Goal: Task Accomplishment & Management: Use online tool/utility

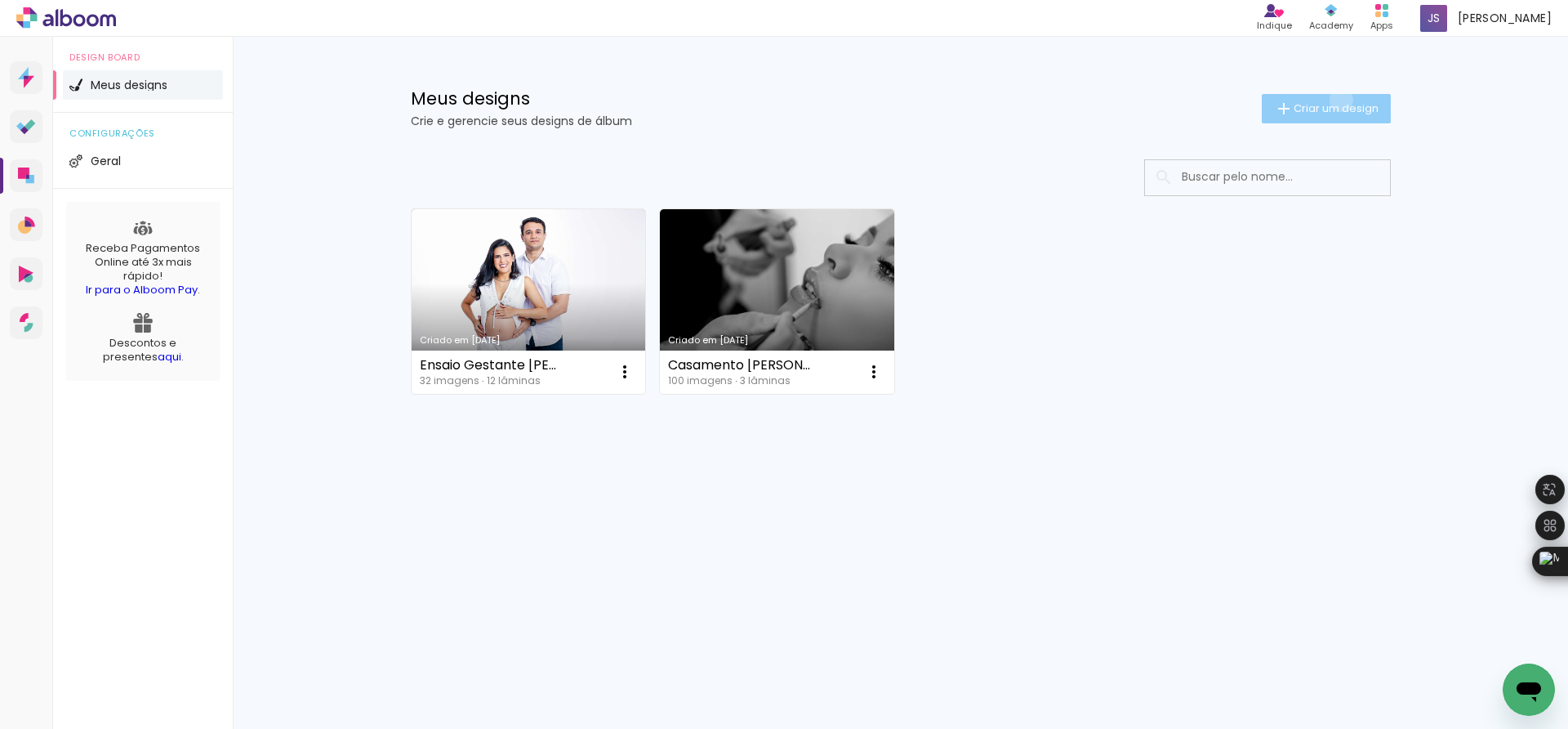
click at [1338, 103] on span "Criar um design" at bounding box center [1337, 108] width 85 height 10
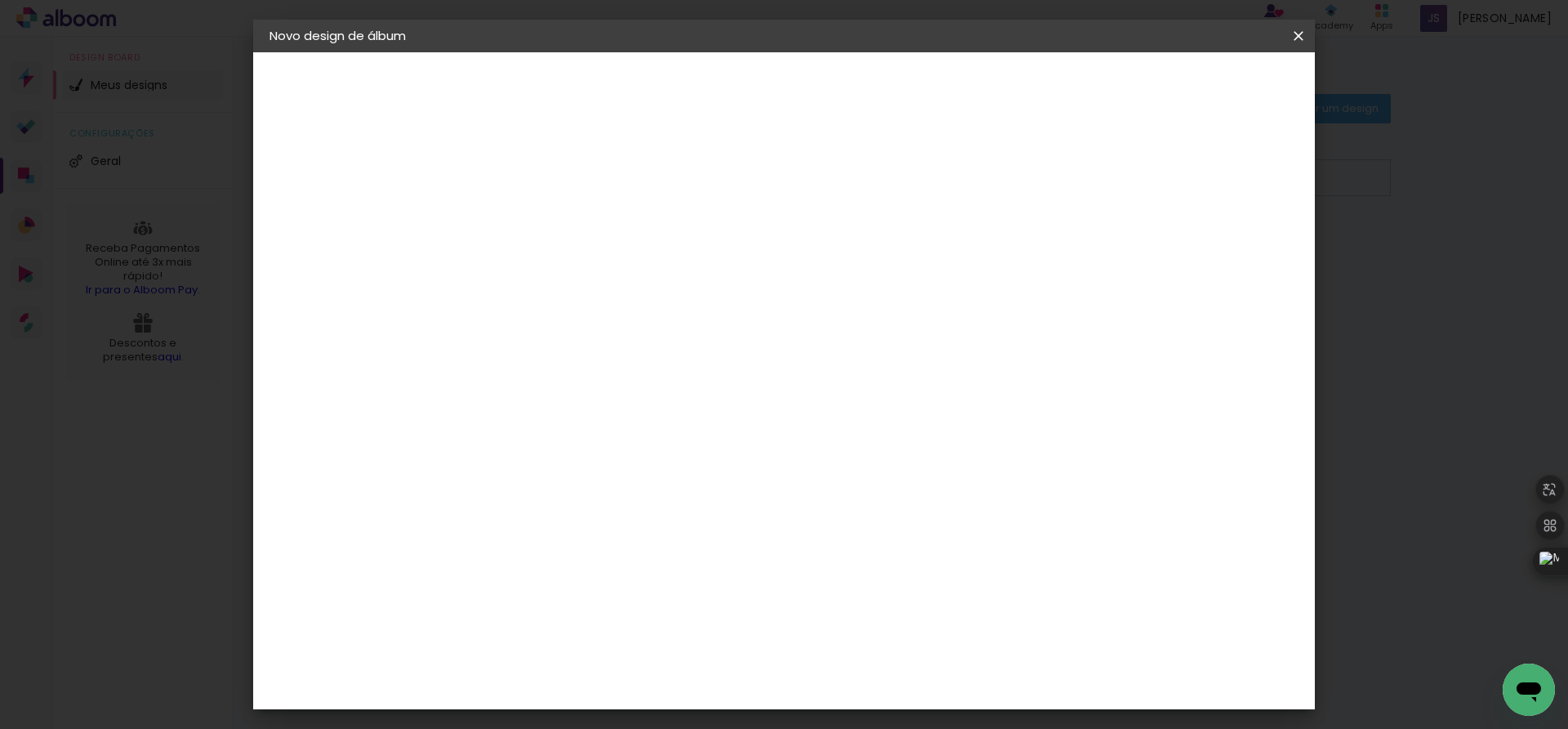
click at [542, 202] on paper-input-container "Título do álbum" at bounding box center [536, 220] width 11 height 42
click at [542, 205] on paper-input-container "Título do álbum" at bounding box center [536, 220] width 11 height 42
click at [536, 208] on input at bounding box center [536, 219] width 0 height 26
type input "j"
type input "[PERSON_NAME] 1 aninho"
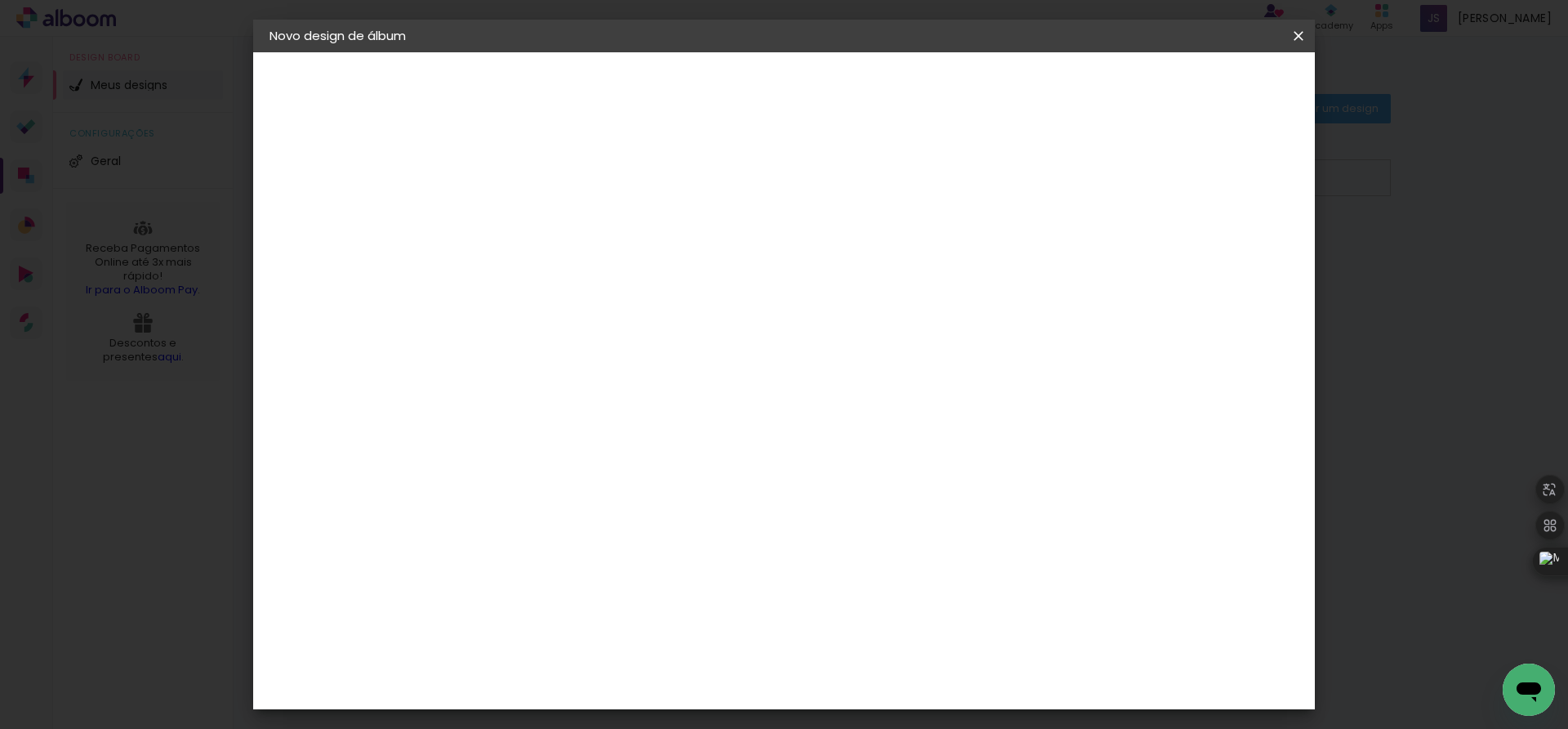
type paper-input "[PERSON_NAME] 1 aninho"
click at [0, 0] on slot "Avançar" at bounding box center [0, 0] width 0 height 0
click at [666, 486] on paper-item "Canaan Álbuns" at bounding box center [578, 507] width 176 height 43
click at [0, 0] on slot "Avançar" at bounding box center [0, 0] width 0 height 0
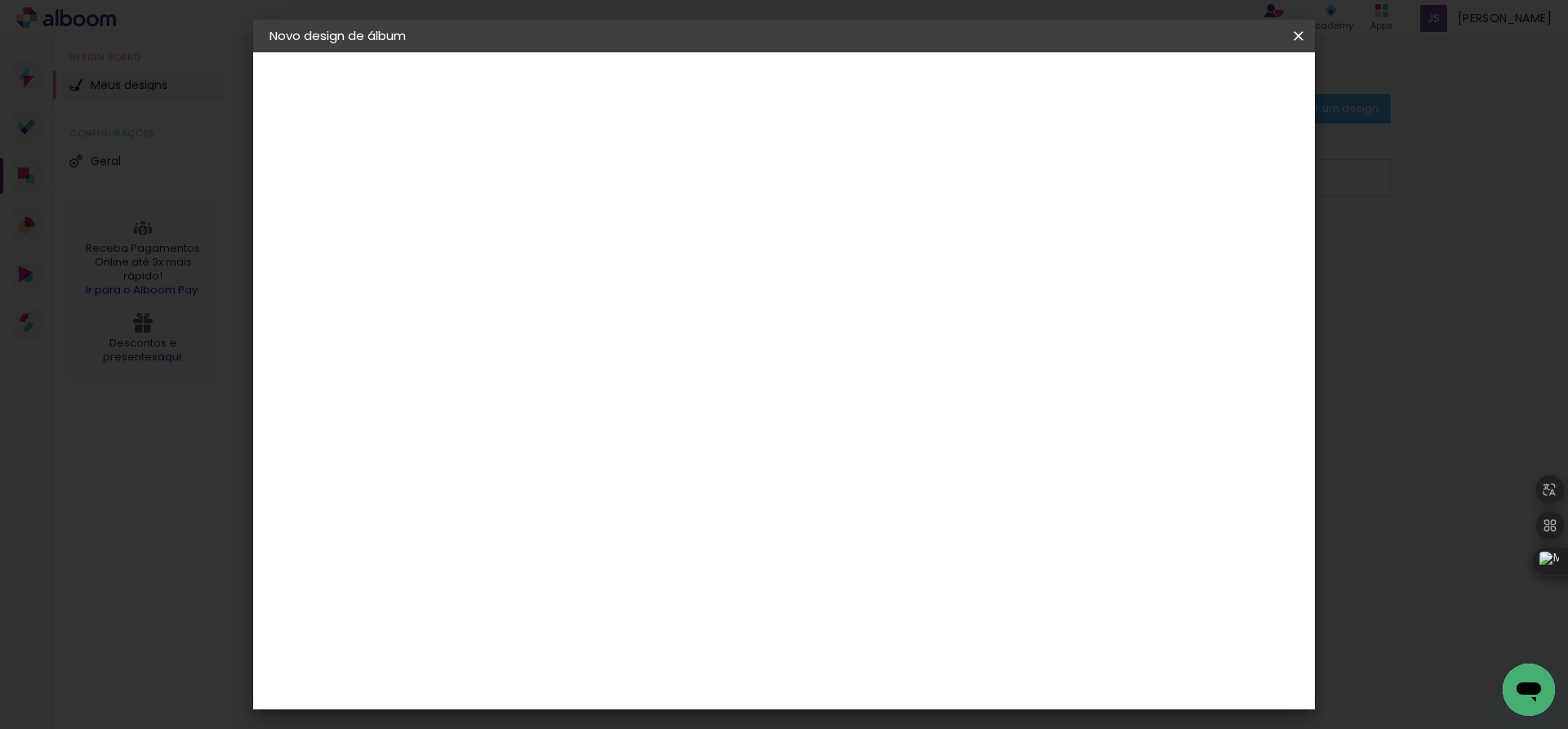
click at [647, 409] on span "20 × 30" at bounding box center [609, 425] width 76 height 33
click at [0, 0] on slot "Avançar" at bounding box center [0, 0] width 0 height 0
click at [567, 174] on div "mm" at bounding box center [566, 175] width 27 height 13
type input "1"
type paper-input "1"
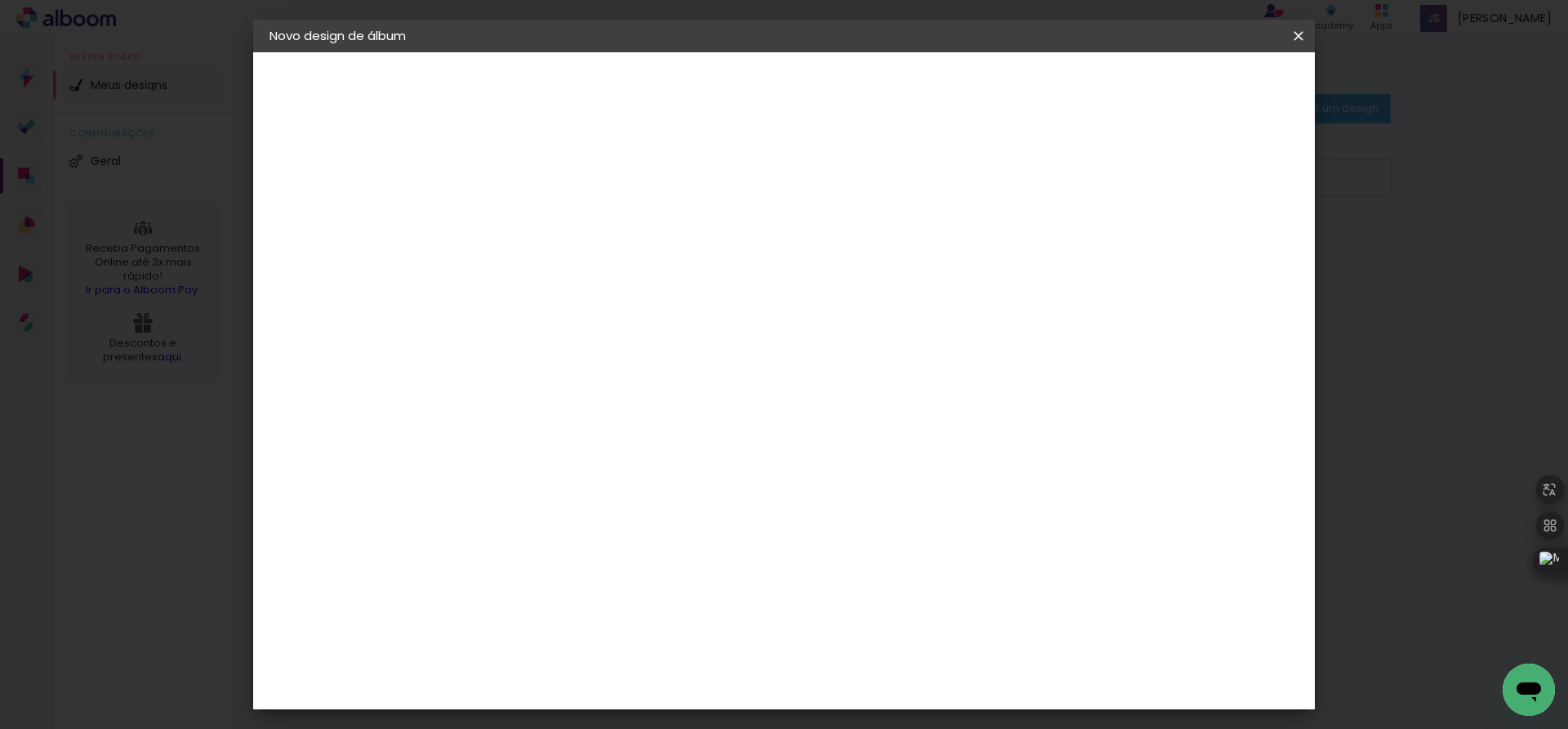
click at [546, 183] on input "1" at bounding box center [523, 176] width 56 height 21
type input "0"
type paper-input "0"
click at [546, 183] on input "0" at bounding box center [523, 176] width 56 height 21
click at [1169, 176] on div "Mostrar sangria" at bounding box center [1155, 177] width 109 height 21
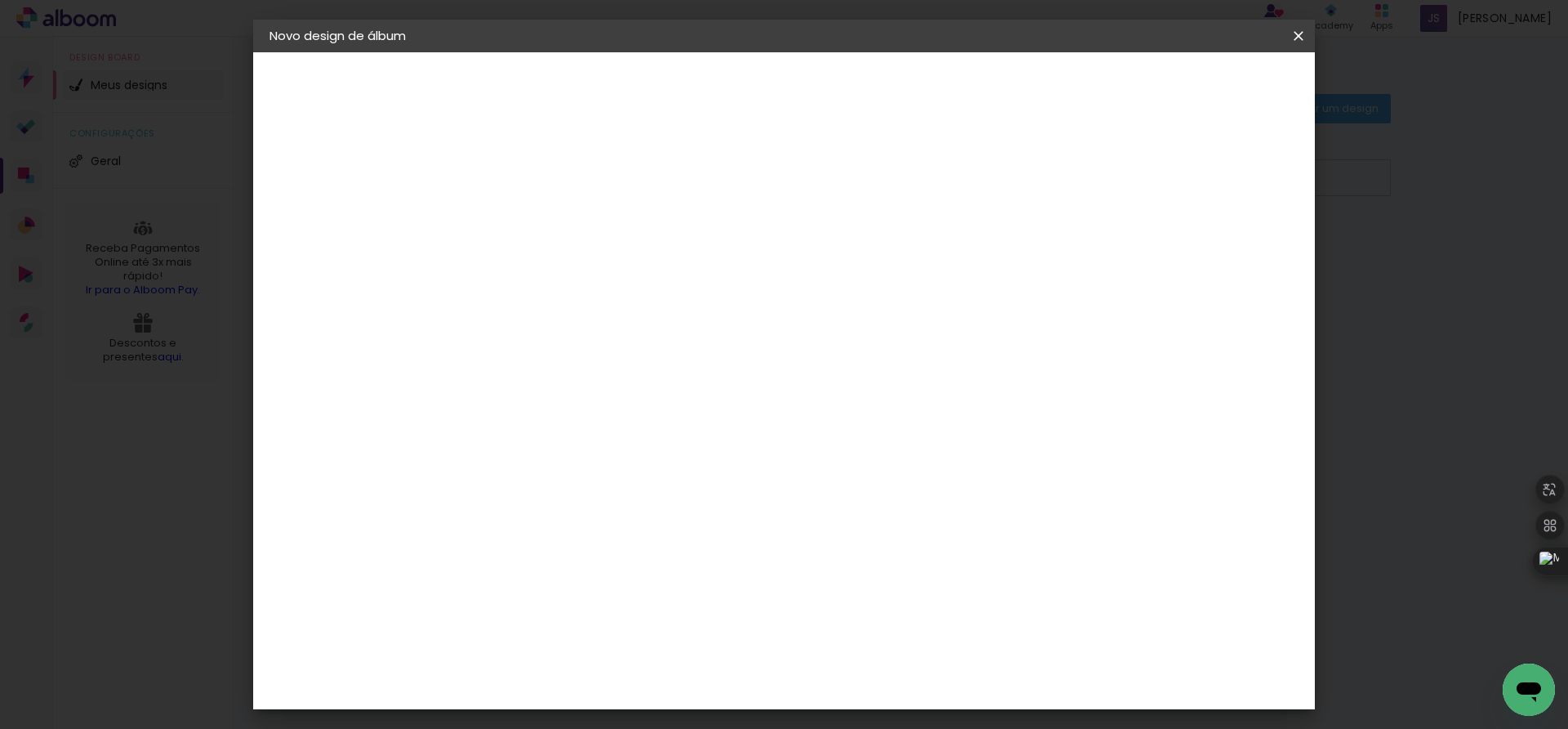
type paper-checkbox "on"
click at [1169, 176] on div "Mostrar sangria" at bounding box center [1155, 177] width 109 height 21
click at [1194, 87] on span "Iniciar design" at bounding box center [1156, 86] width 74 height 11
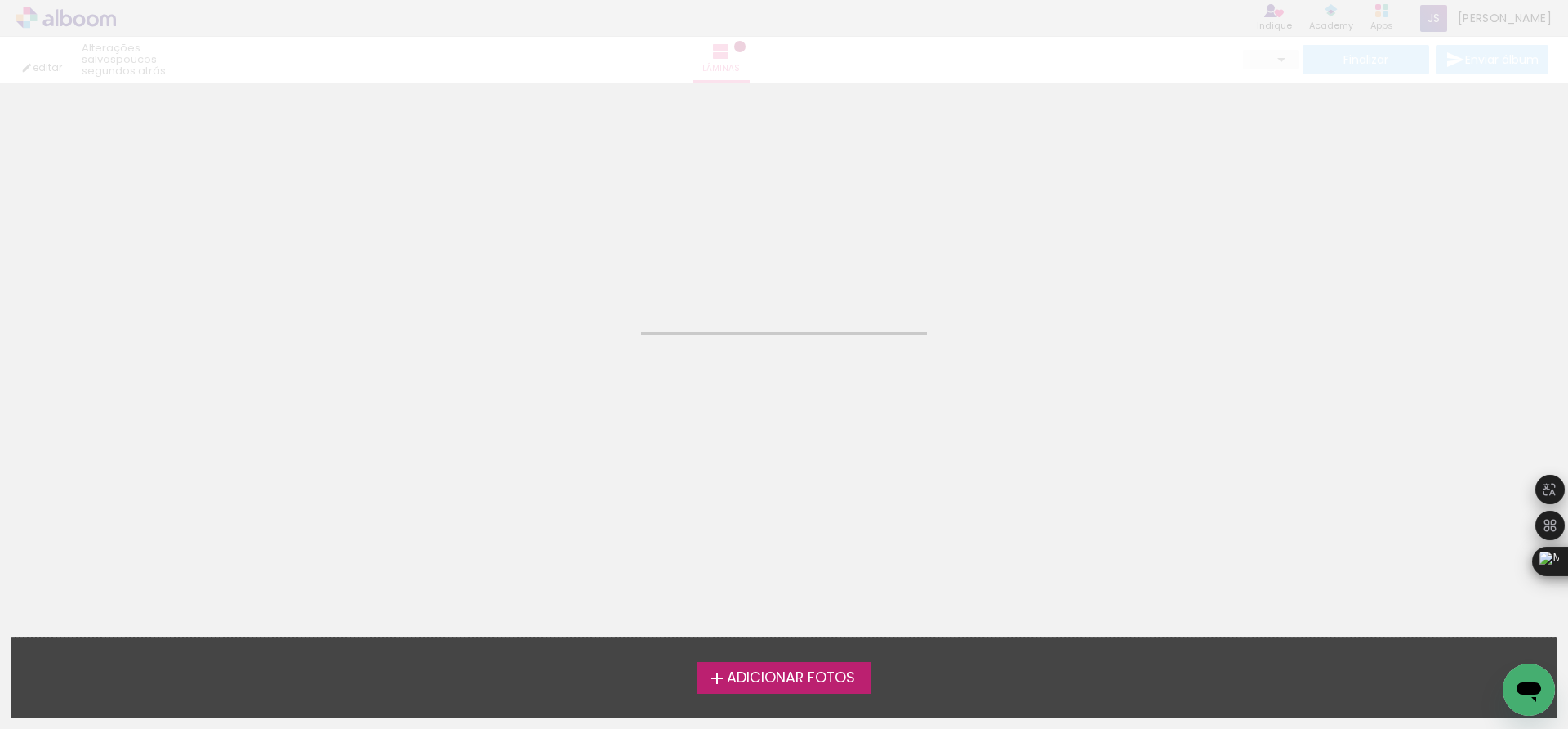
click at [764, 682] on span "Adicionar Fotos" at bounding box center [790, 679] width 128 height 15
click at [0, 0] on input "file" at bounding box center [0, 0] width 0 height 0
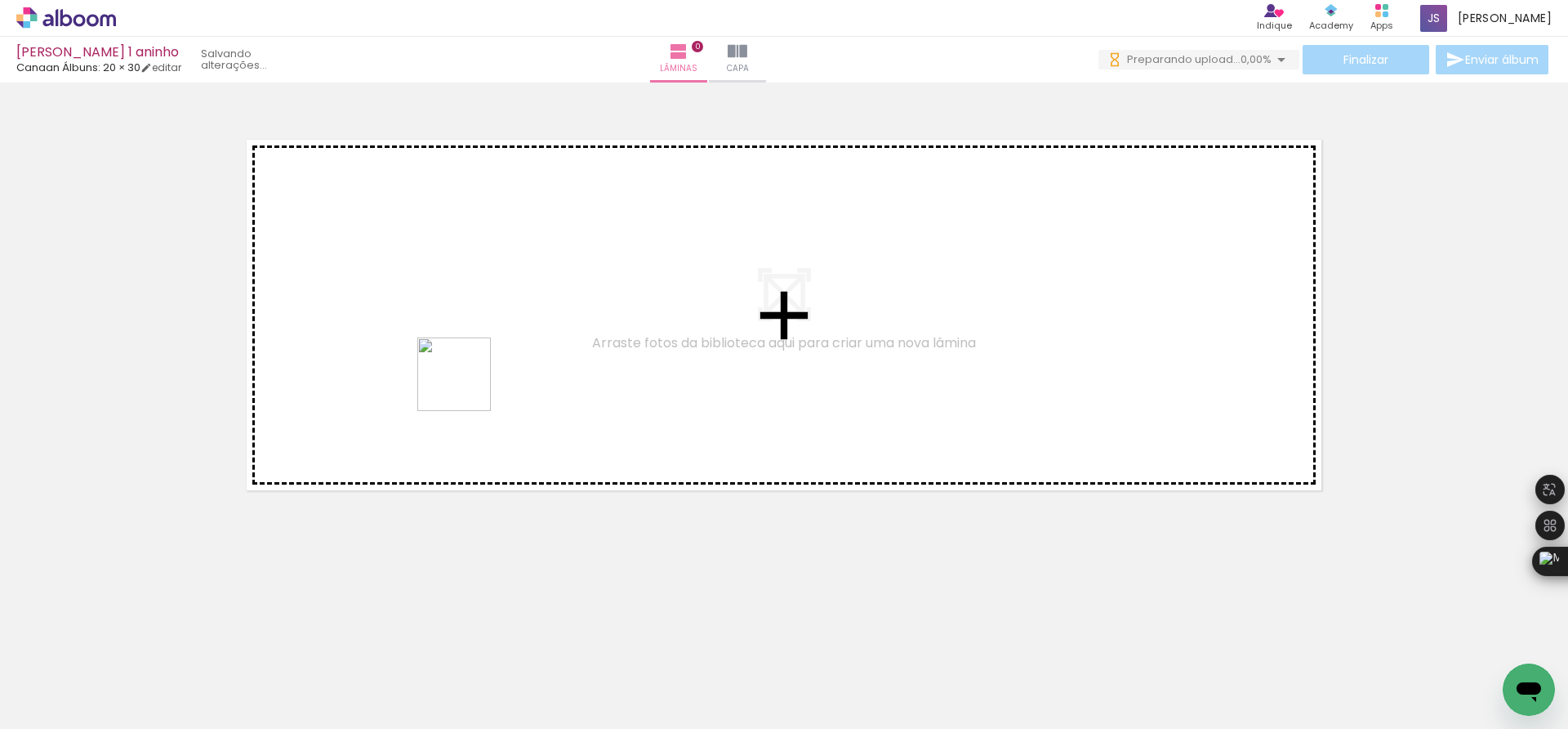
drag, startPoint x: 265, startPoint y: 688, endPoint x: 472, endPoint y: 400, distance: 354.7
click at [469, 387] on quentale-workspace at bounding box center [784, 364] width 1568 height 729
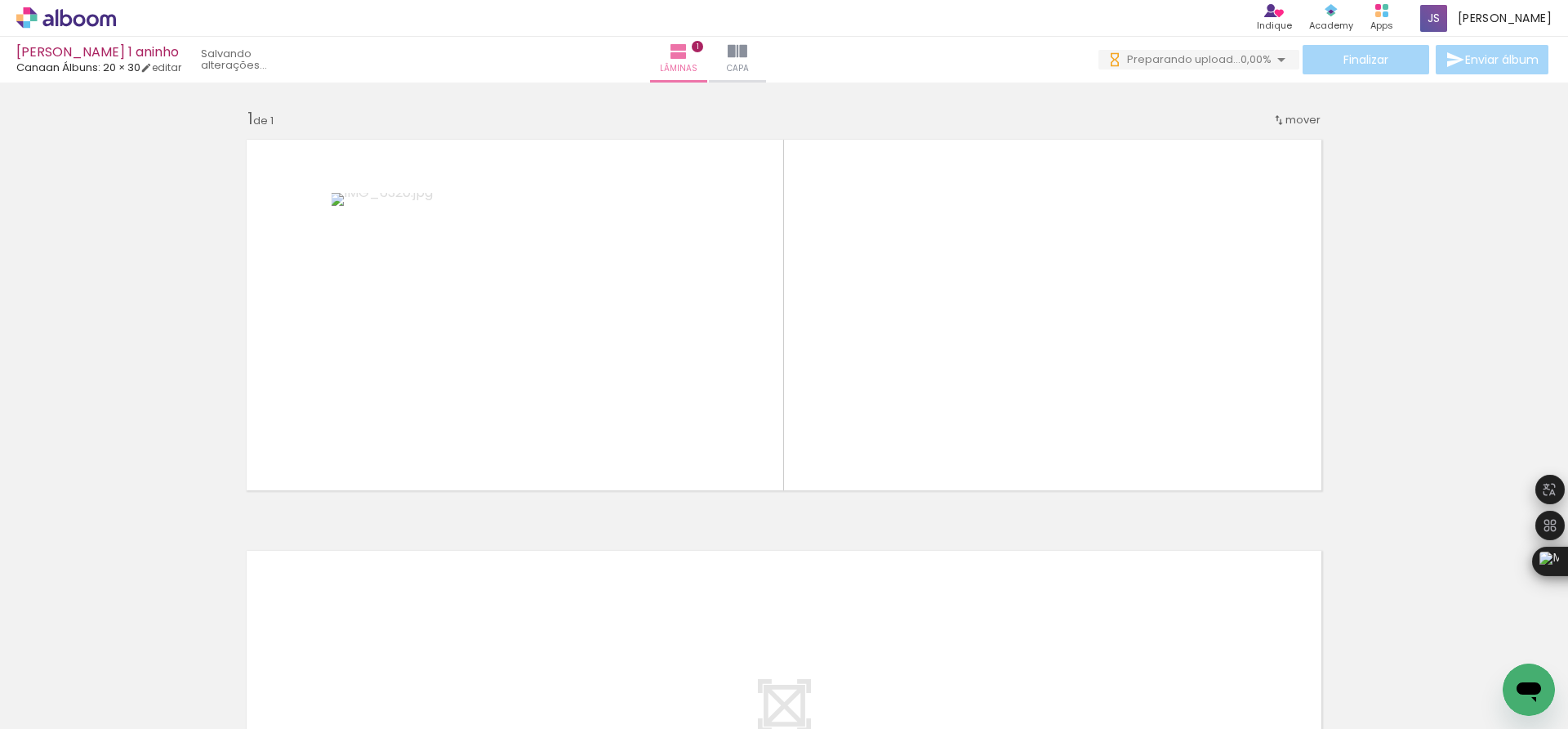
click at [311, 641] on iron-icon at bounding box center [311, 641] width 17 height 17
click at [32, 711] on iron-icon at bounding box center [24, 706] width 20 height 20
click at [0, 0] on input "file" at bounding box center [0, 0] width 0 height 0
click at [67, 702] on span "Adicionar Fotos" at bounding box center [58, 706] width 49 height 18
click at [0, 0] on input "file" at bounding box center [0, 0] width 0 height 0
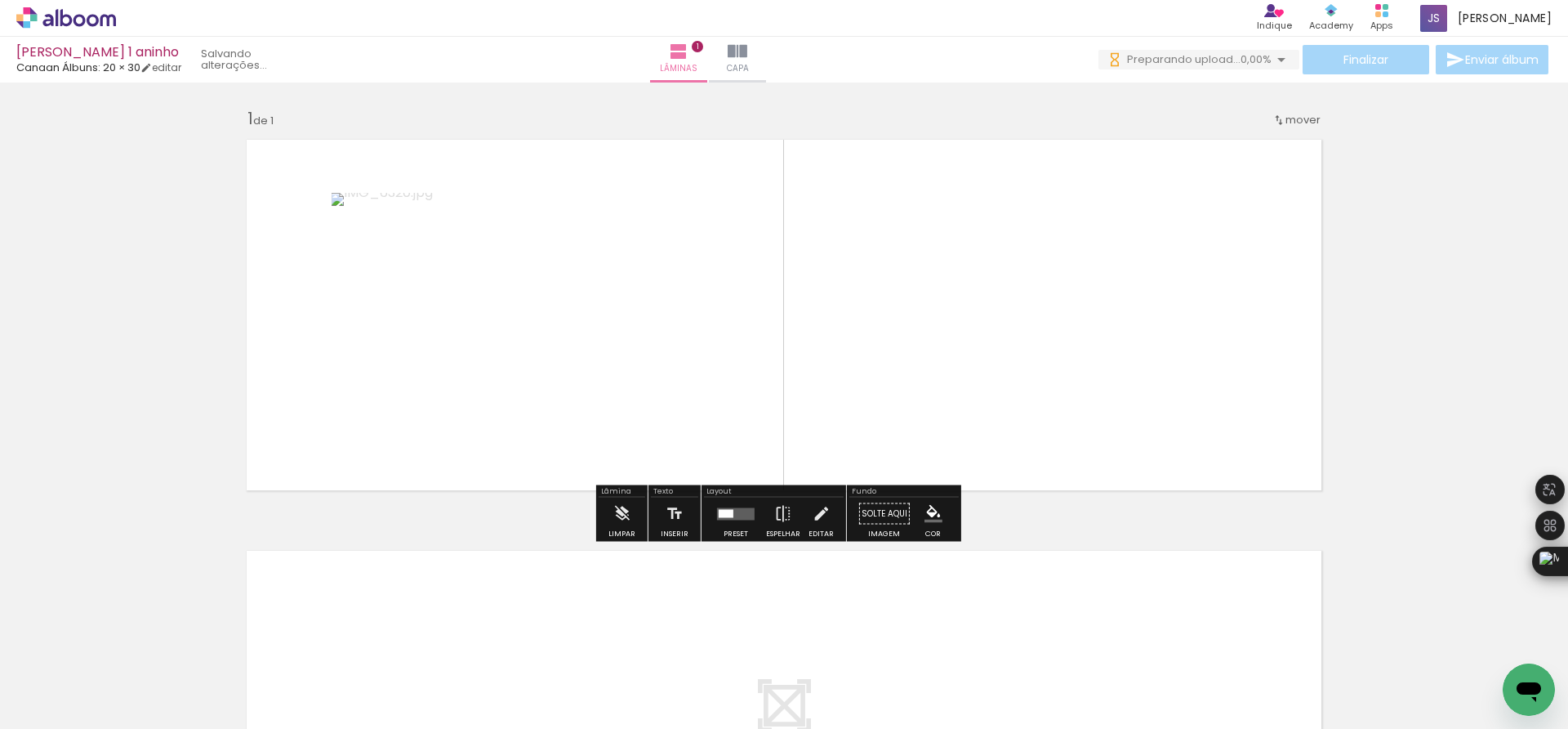
click at [201, 252] on div "Inserir lâmina 1 de 1" at bounding box center [784, 500] width 1568 height 823
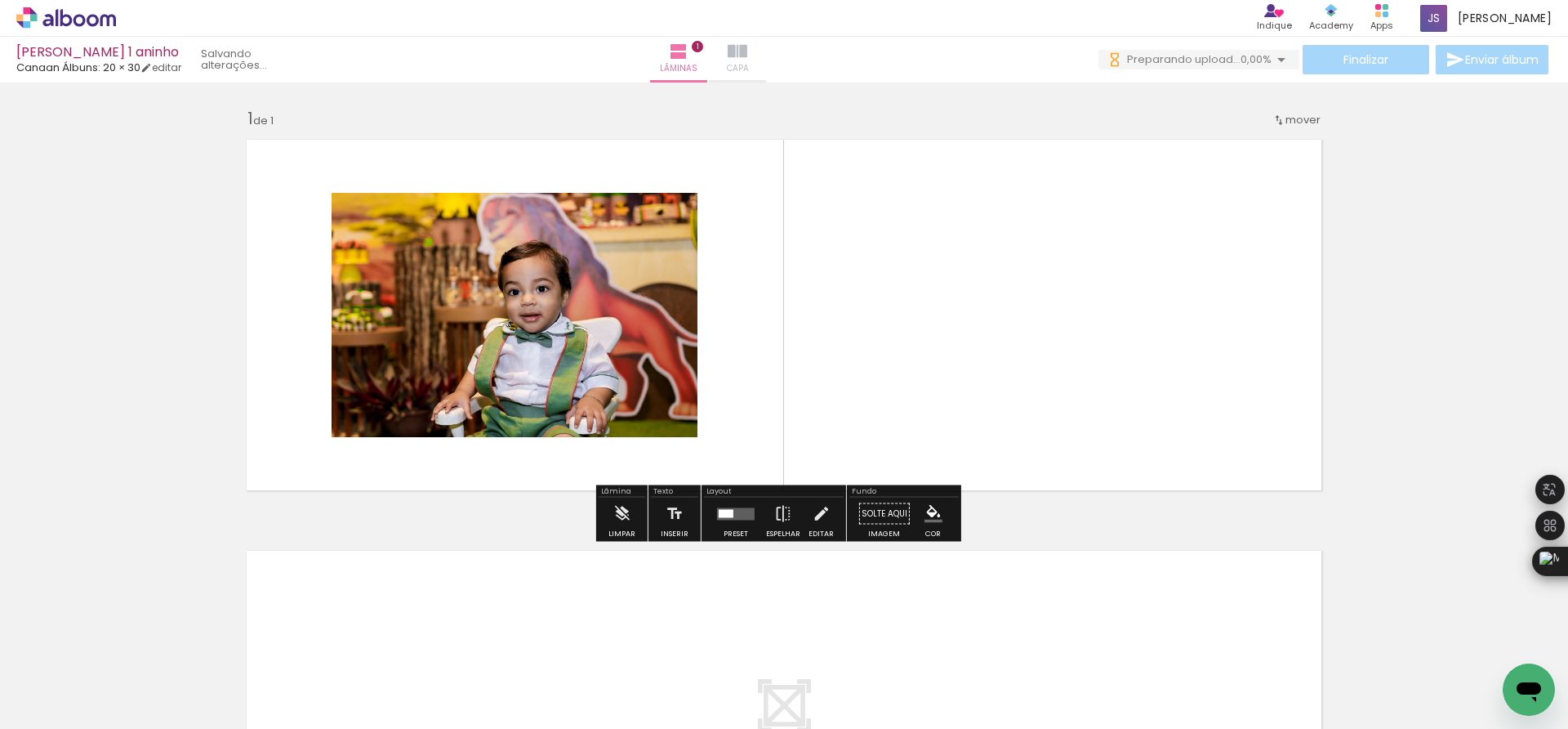
click at [766, 59] on paper-button "Capa" at bounding box center [737, 60] width 57 height 46
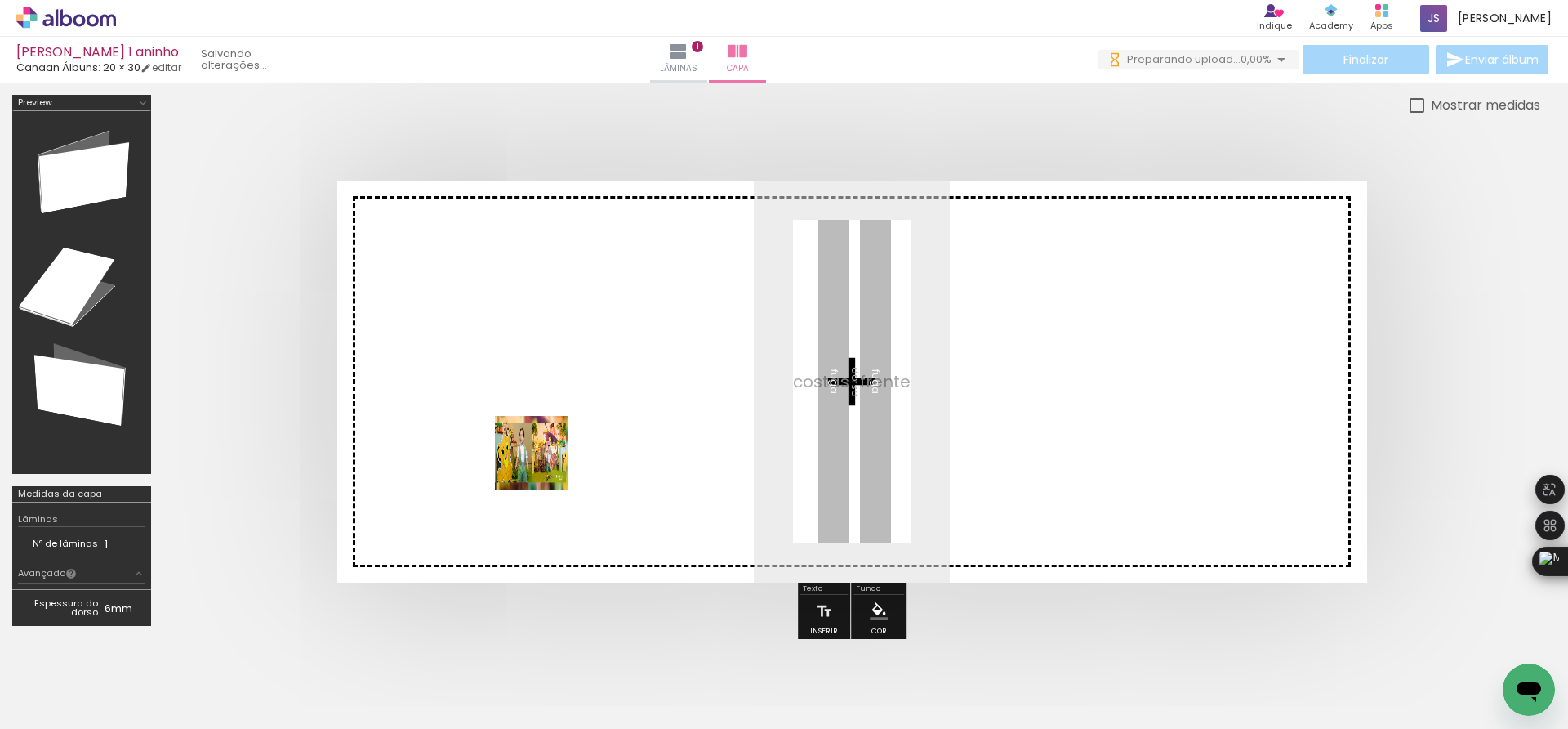
drag, startPoint x: 171, startPoint y: 687, endPoint x: 551, endPoint y: 465, distance: 440.1
click at [551, 465] on quentale-workspace at bounding box center [784, 364] width 1568 height 729
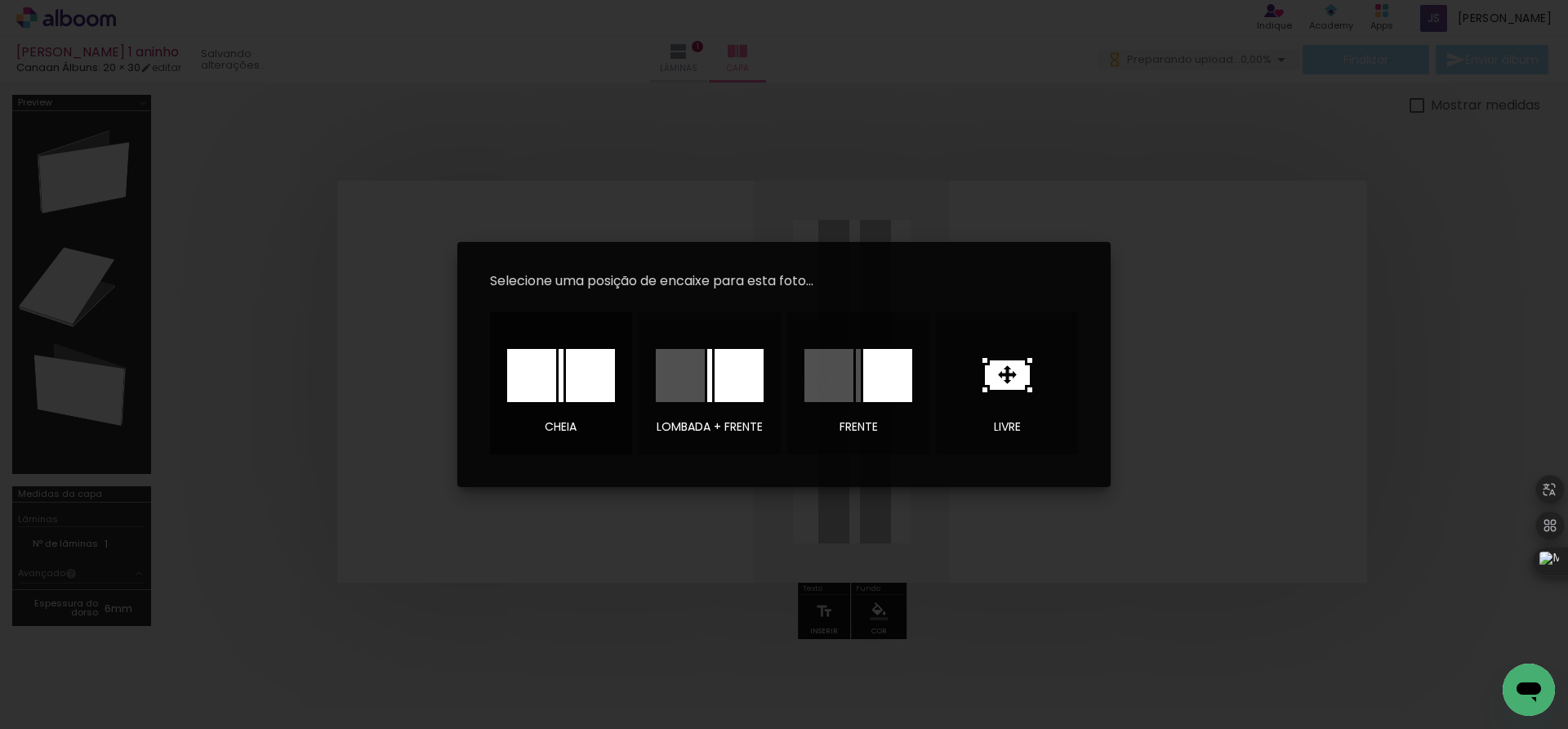
click at [576, 378] on div at bounding box center [590, 375] width 49 height 53
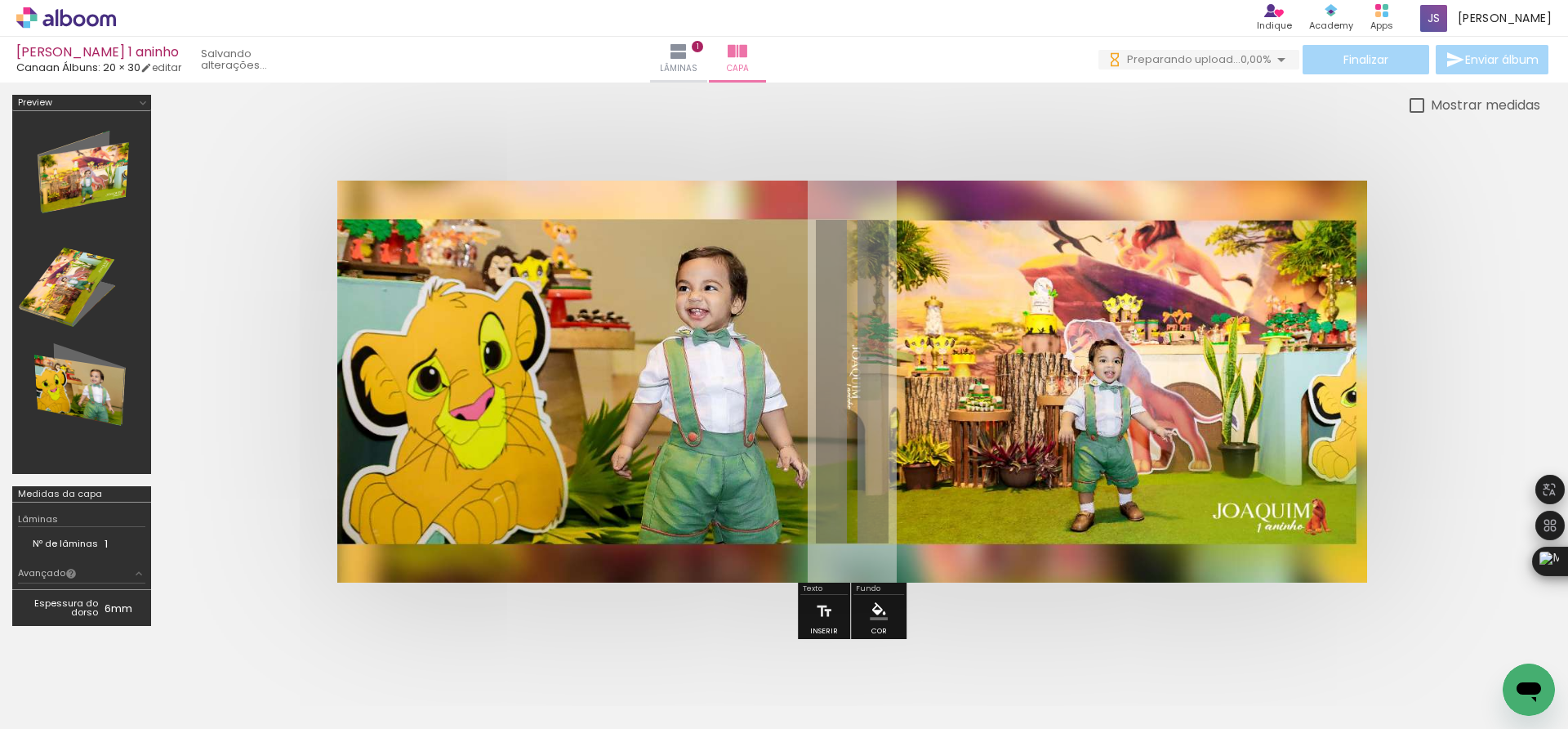
click at [108, 609] on td "6mm" at bounding box center [124, 608] width 41 height 25
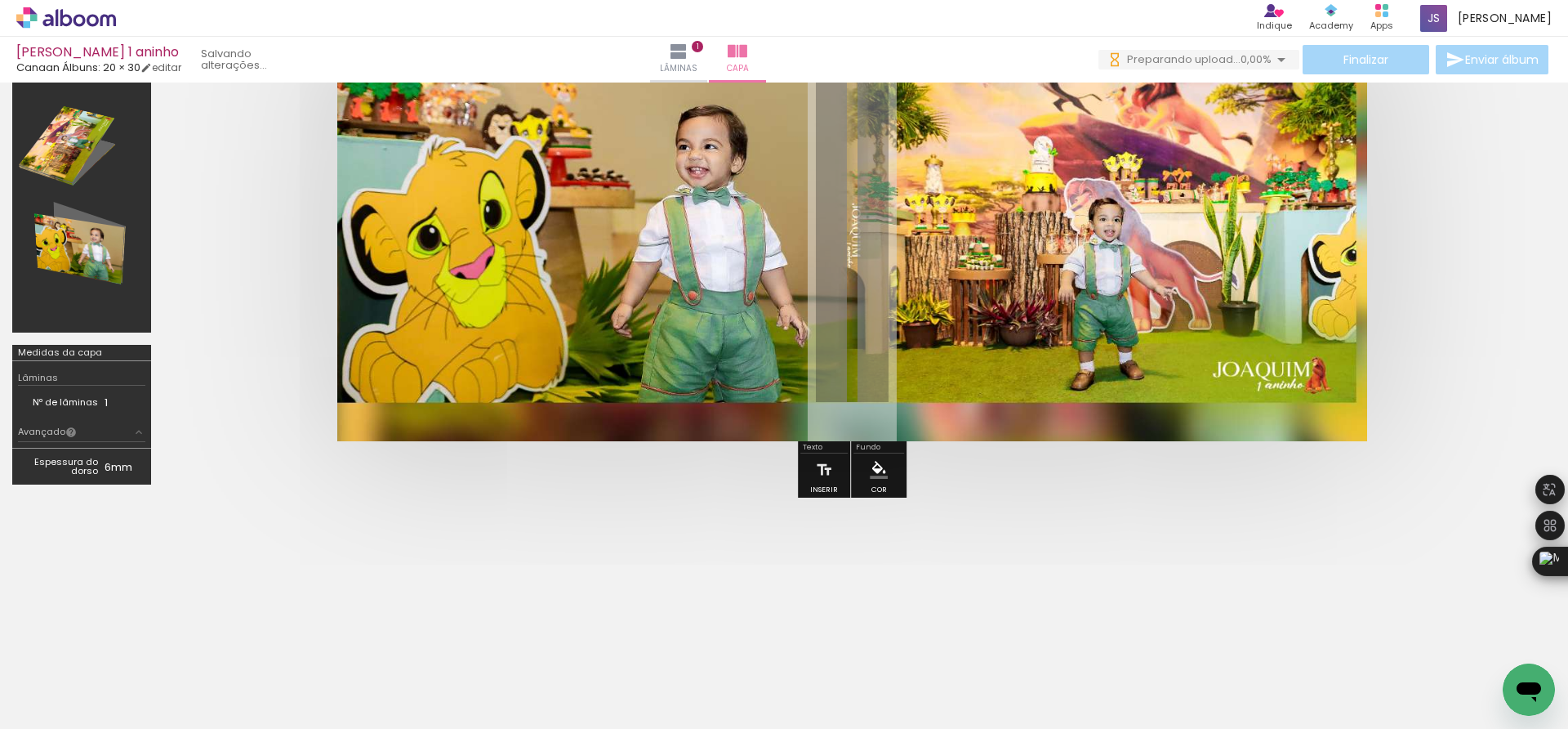
scroll to position [144, 0]
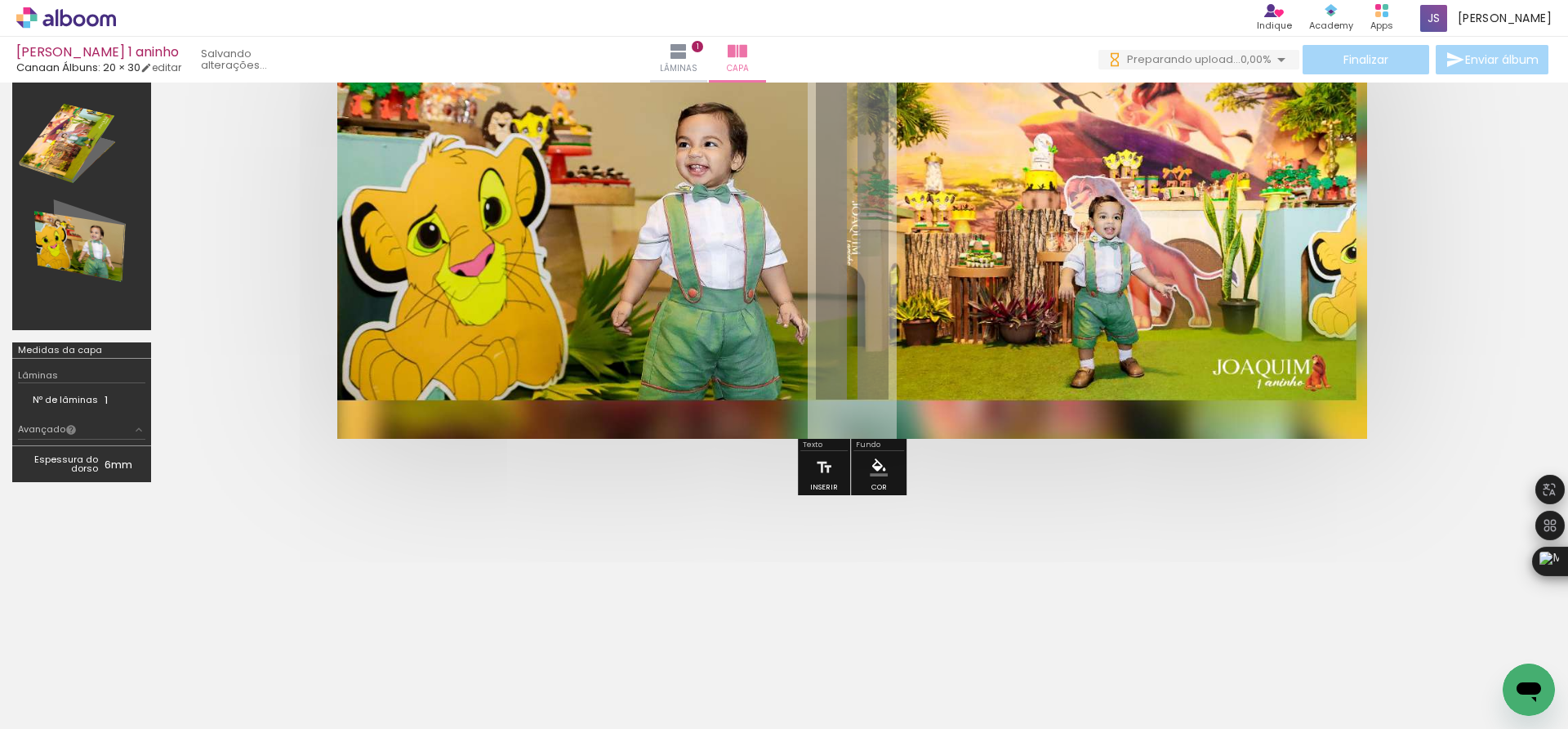
click at [116, 471] on td "6mm" at bounding box center [124, 465] width 41 height 25
click at [68, 452] on td "Espessura do dorso" at bounding box center [61, 465] width 86 height 25
click at [93, 427] on paper-button "Avançado" at bounding box center [81, 430] width 127 height 19
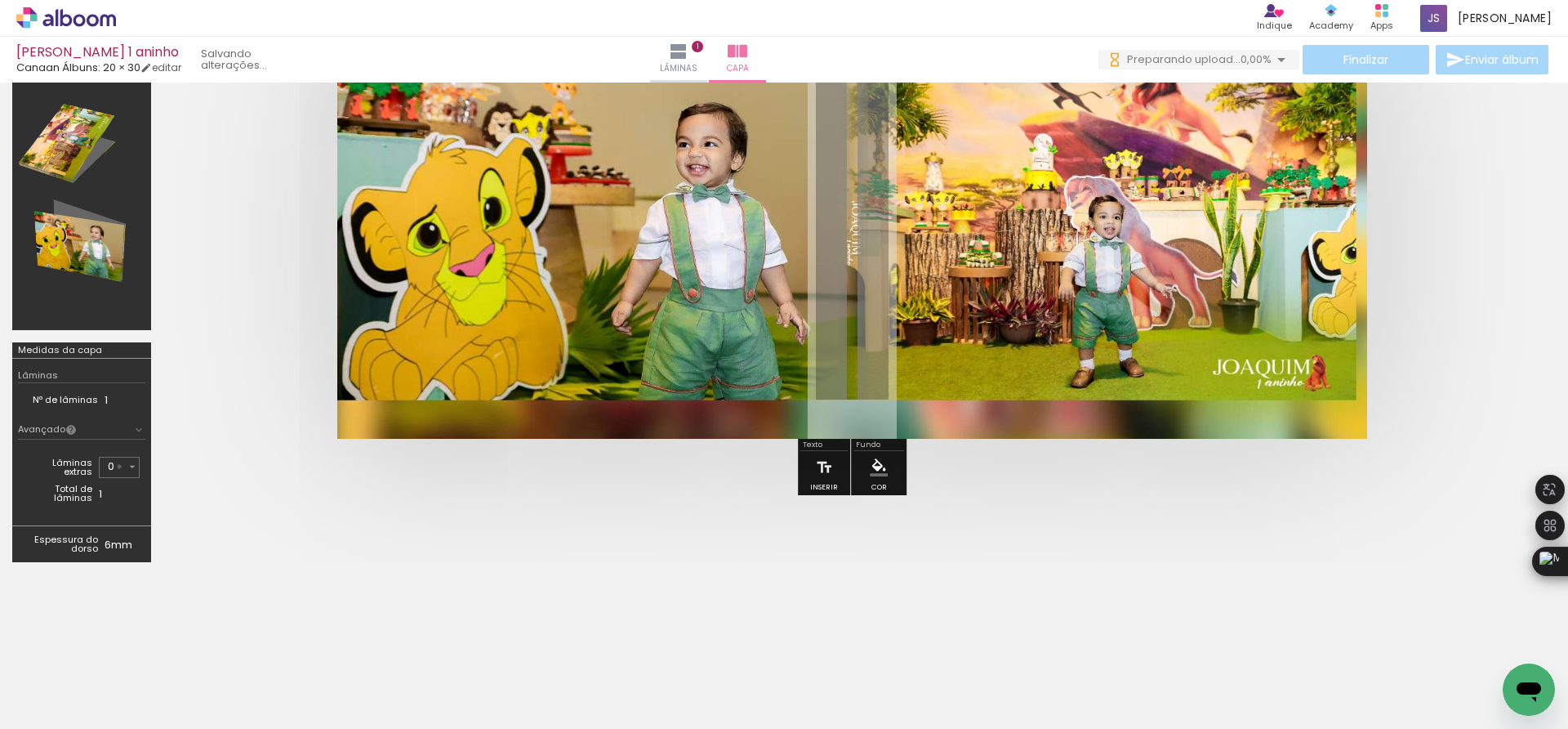
click at [119, 466] on input "0" at bounding box center [117, 466] width 18 height 16
click at [120, 470] on paper-item "0" at bounding box center [105, 469] width 40 height 32
click at [96, 501] on td "Total de lâminas" at bounding box center [61, 494] width 75 height 25
click at [61, 424] on div "Avançado" at bounding box center [47, 429] width 59 height 11
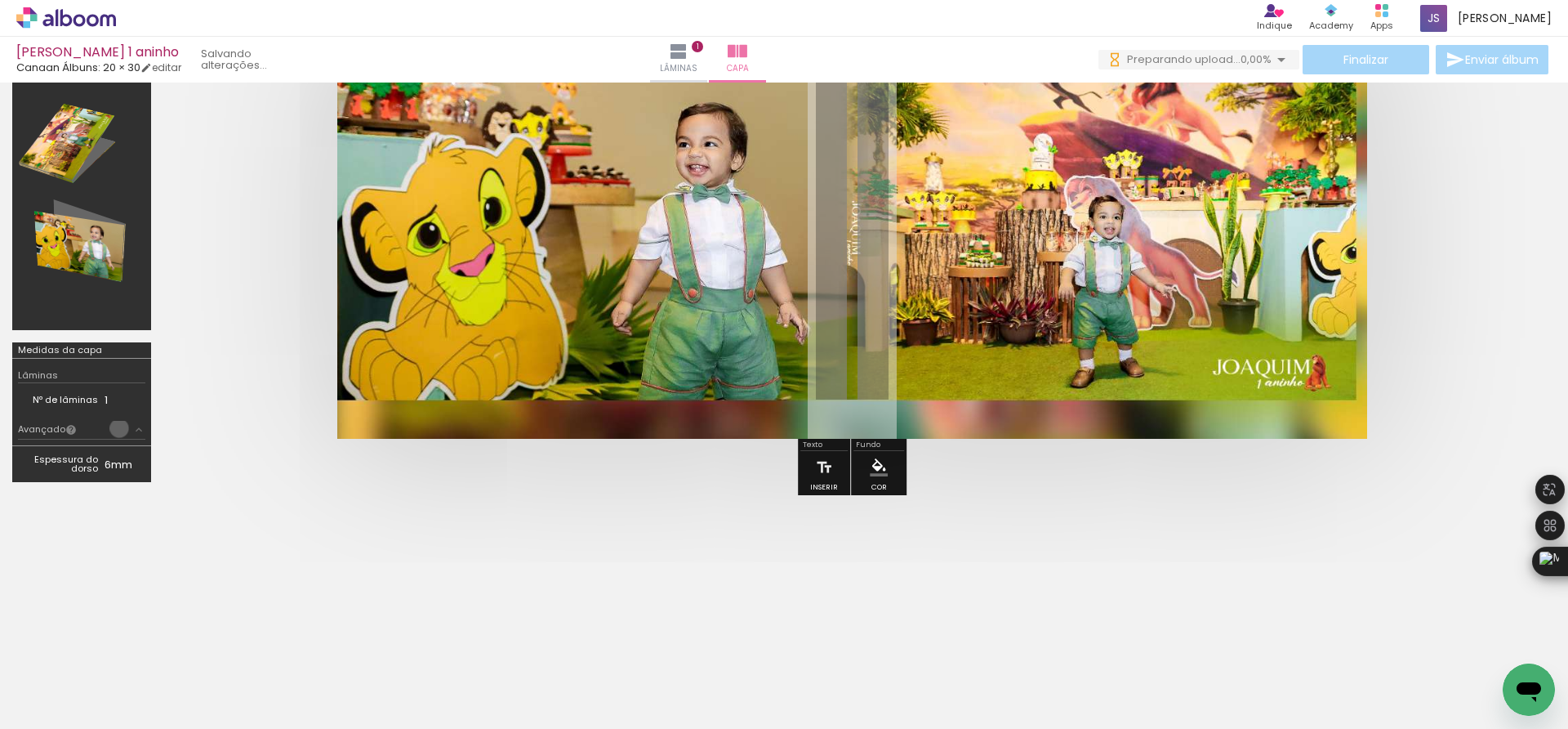
click at [119, 428] on paper-button "Avançado" at bounding box center [81, 430] width 127 height 19
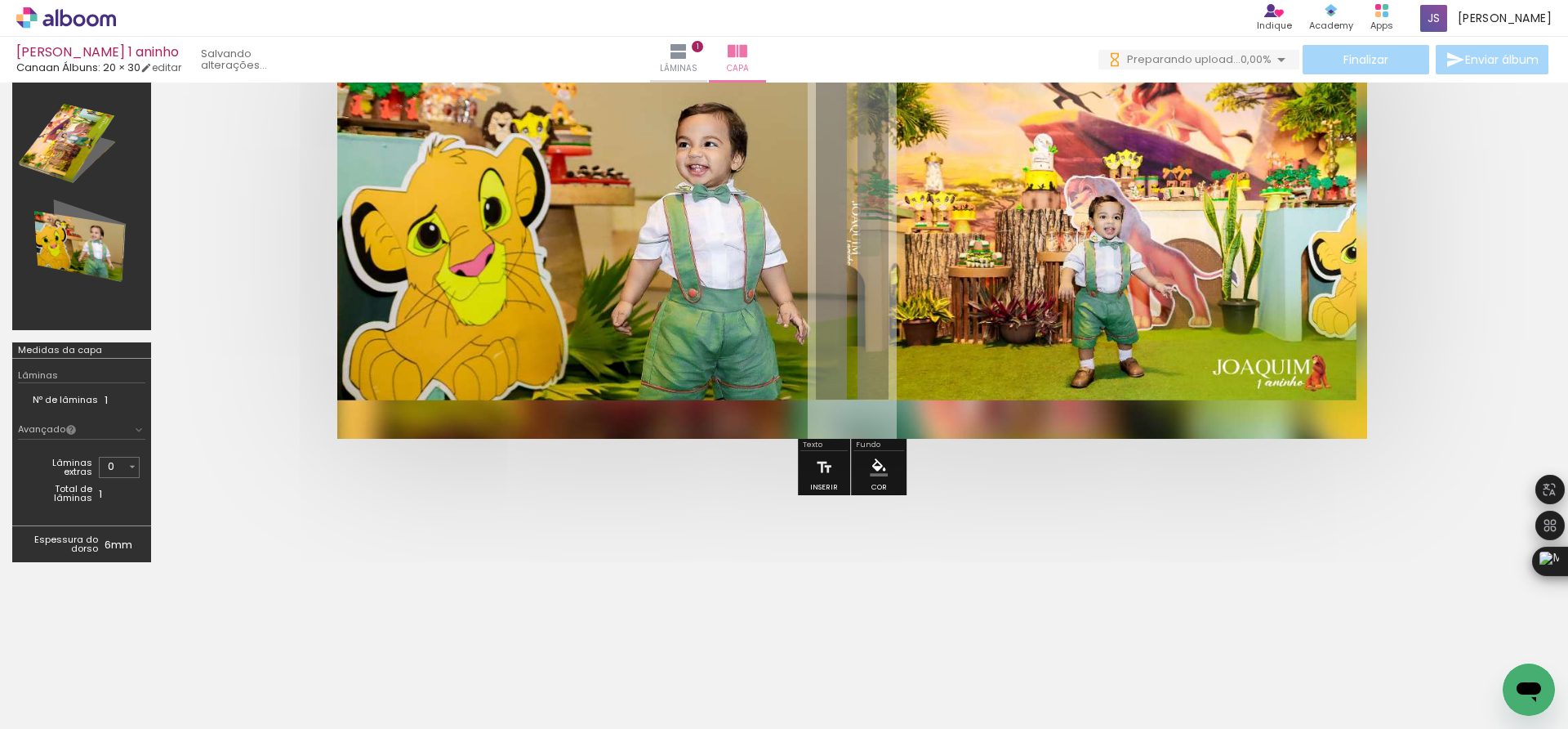
click at [122, 553] on td "6mm" at bounding box center [124, 544] width 41 height 25
click at [100, 546] on td "Espessura do dorso" at bounding box center [61, 544] width 86 height 25
drag, startPoint x: 74, startPoint y: 552, endPoint x: 101, endPoint y: 540, distance: 29.5
click at [70, 549] on td "Espessura do dorso" at bounding box center [61, 544] width 86 height 25
drag, startPoint x: 101, startPoint y: 540, endPoint x: 99, endPoint y: 506, distance: 34.1
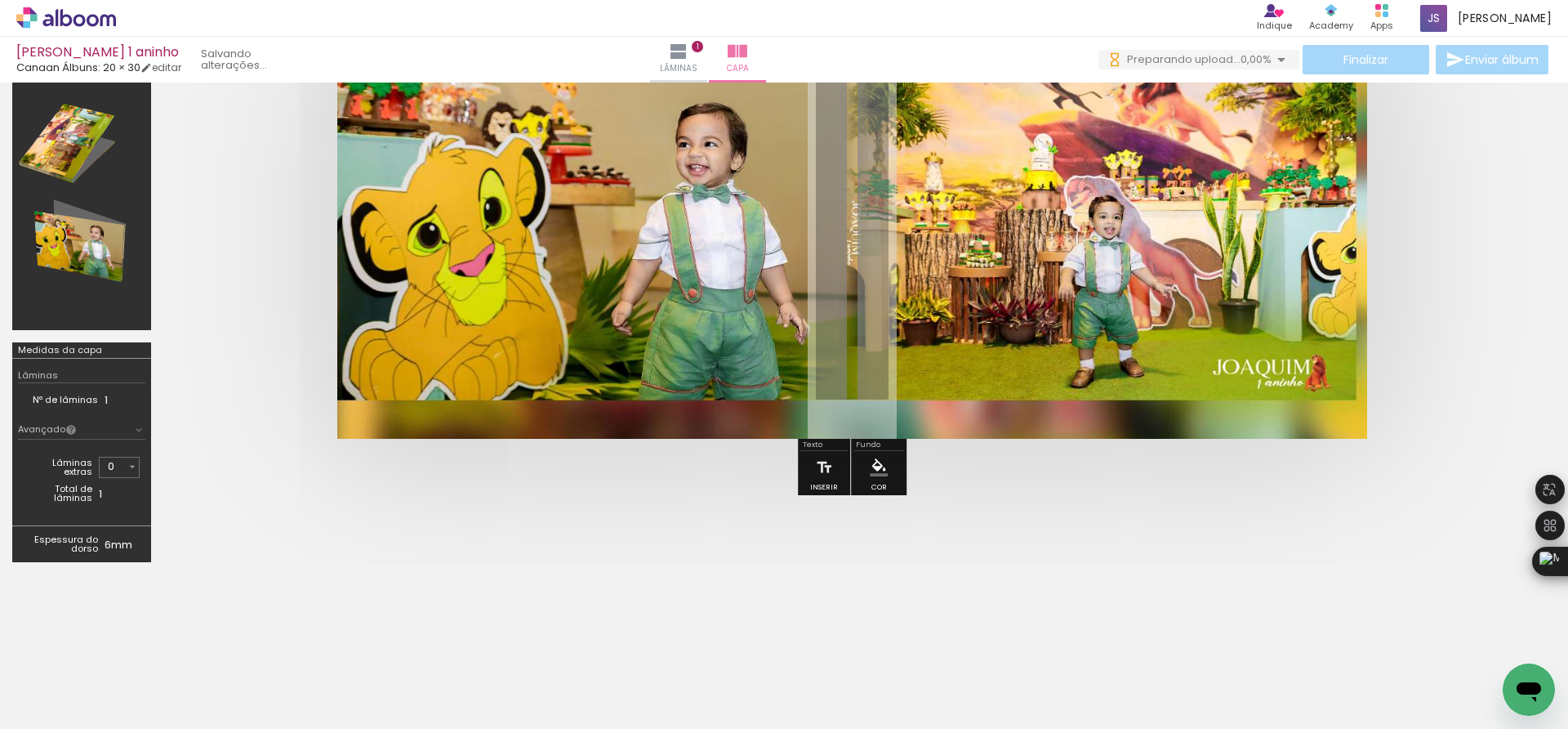
click at [103, 540] on td "Espessura do dorso" at bounding box center [61, 544] width 86 height 25
click at [113, 373] on div "Lâminas" at bounding box center [81, 376] width 127 height 15
click at [97, 410] on div "Nº de lâminas 1" at bounding box center [81, 399] width 127 height 33
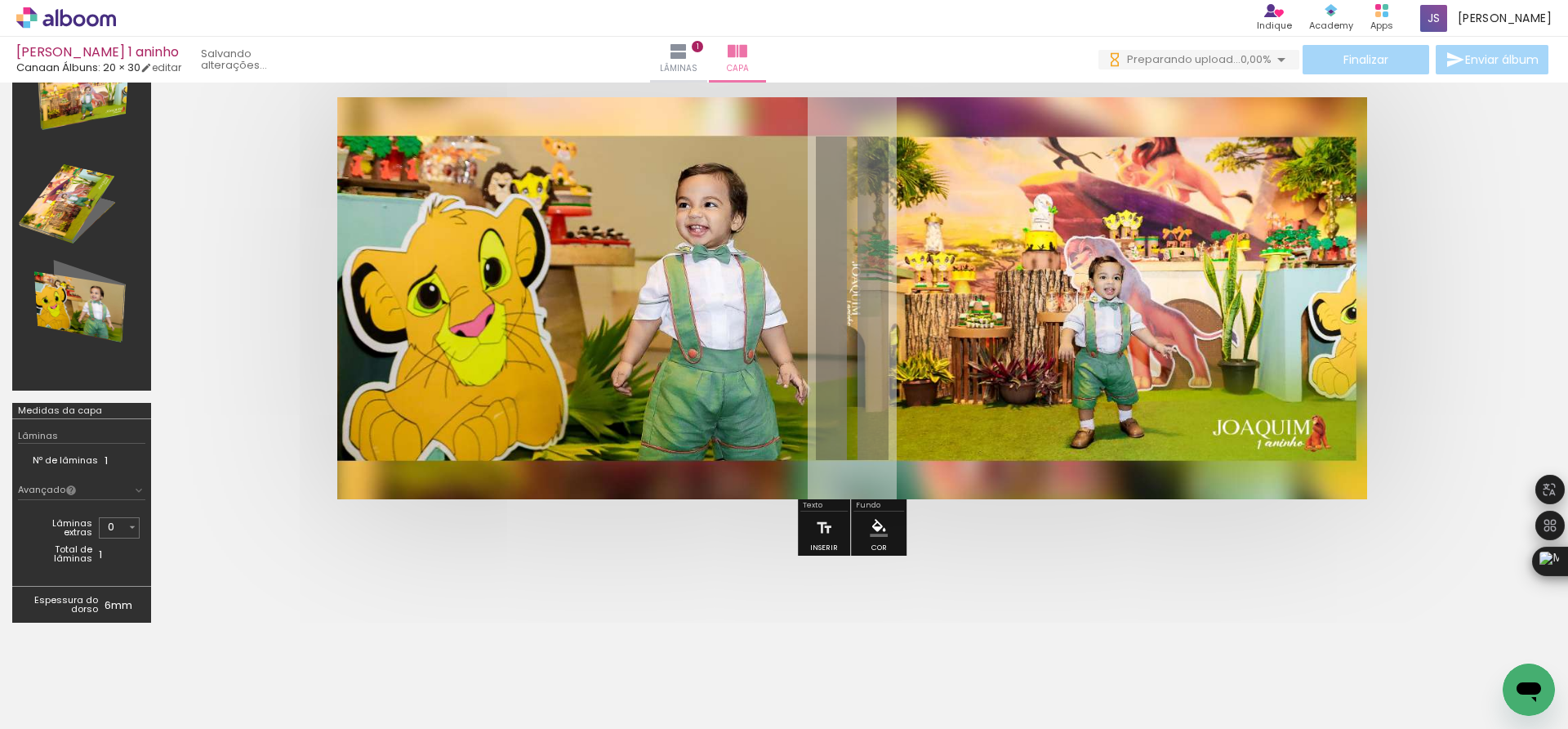
scroll to position [0, 0]
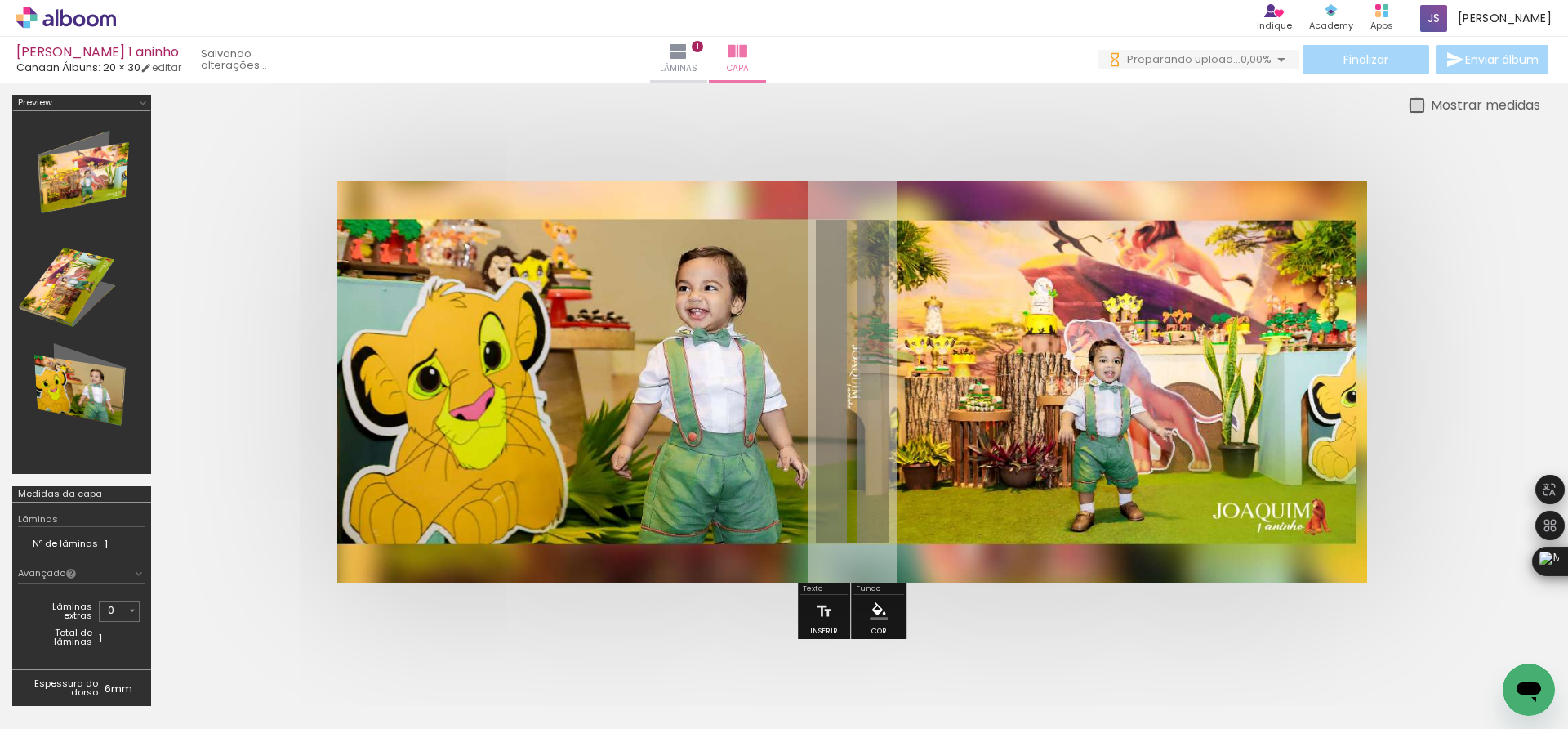
click at [1411, 105] on div at bounding box center [1417, 105] width 15 height 15
type paper-checkbox "on"
click at [1420, 110] on div at bounding box center [1417, 105] width 15 height 15
click at [59, 679] on input "Todas as fotos" at bounding box center [46, 680] width 63 height 14
click at [0, 0] on slot "Não utilizadas" at bounding box center [0, 0] width 0 height 0
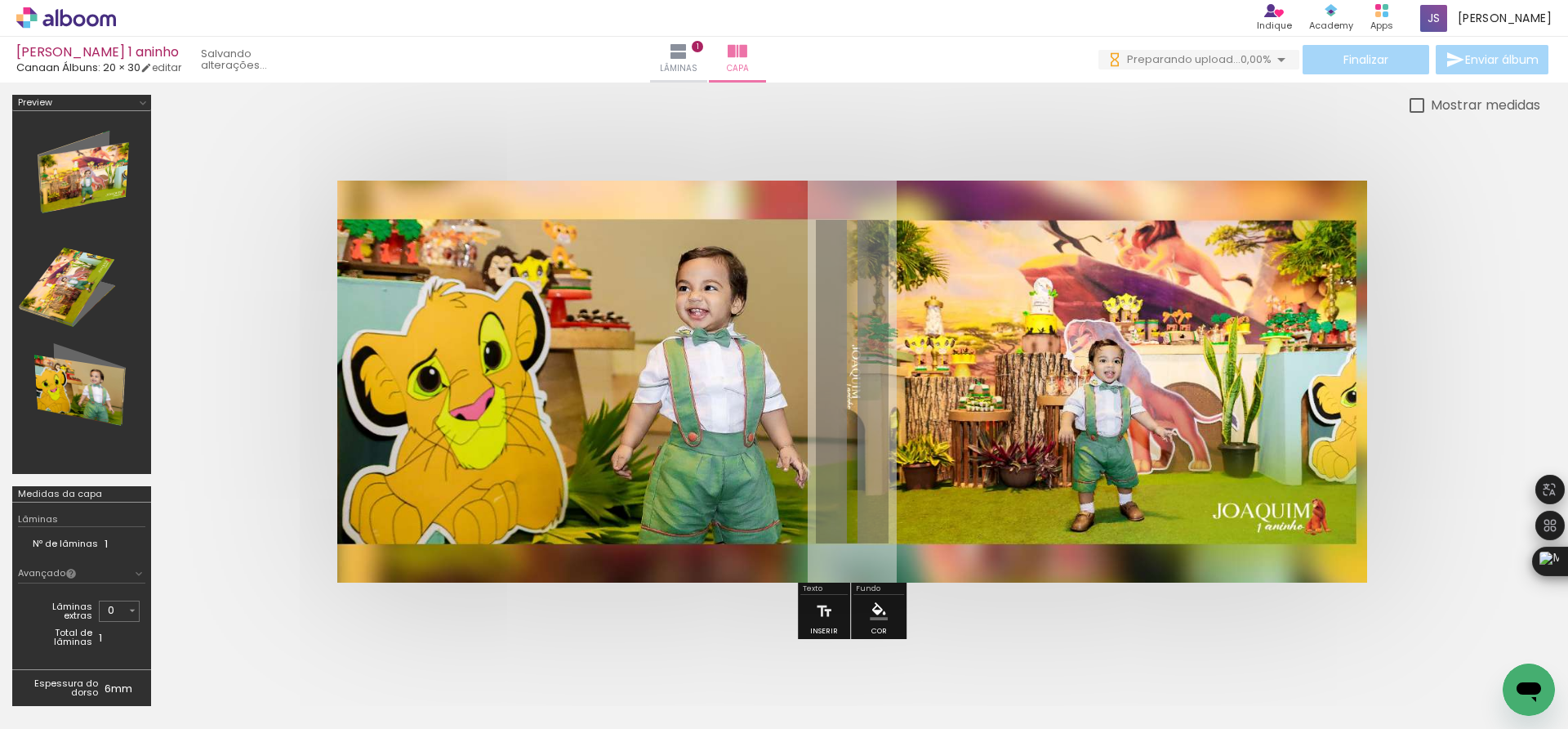
click at [50, 690] on input "Não utilizadas" at bounding box center [46, 692] width 63 height 14
click at [0, 0] on slot "Todas as fotos" at bounding box center [0, 0] width 0 height 0
type input "Todas as fotos"
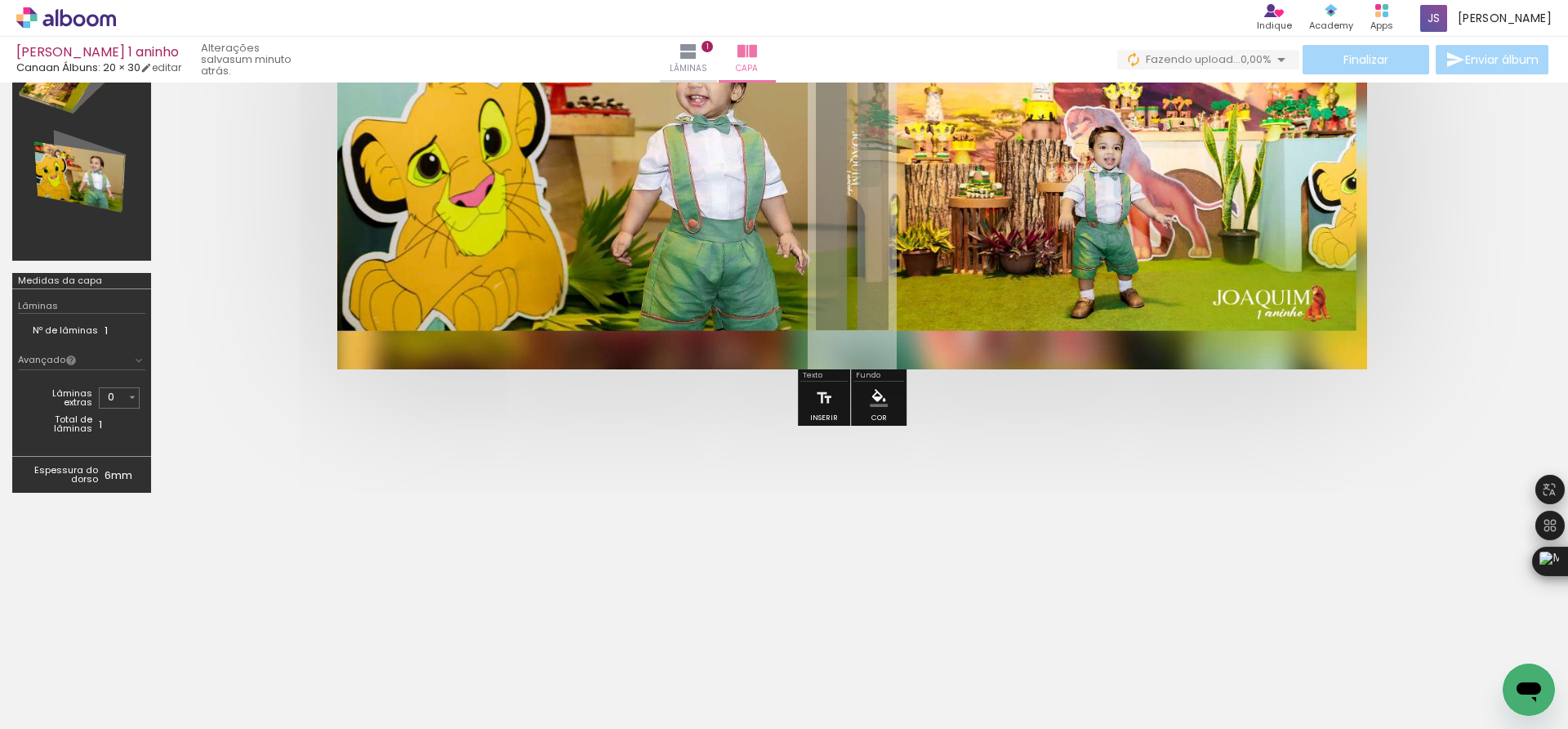
scroll to position [214, 0]
click at [131, 394] on iron-icon at bounding box center [133, 396] width 13 height 13
click at [0, 0] on slot "1" at bounding box center [0, 0] width 0 height 0
click at [130, 395] on iron-icon at bounding box center [133, 396] width 13 height 13
click at [0, 0] on slot "0" at bounding box center [0, 0] width 0 height 0
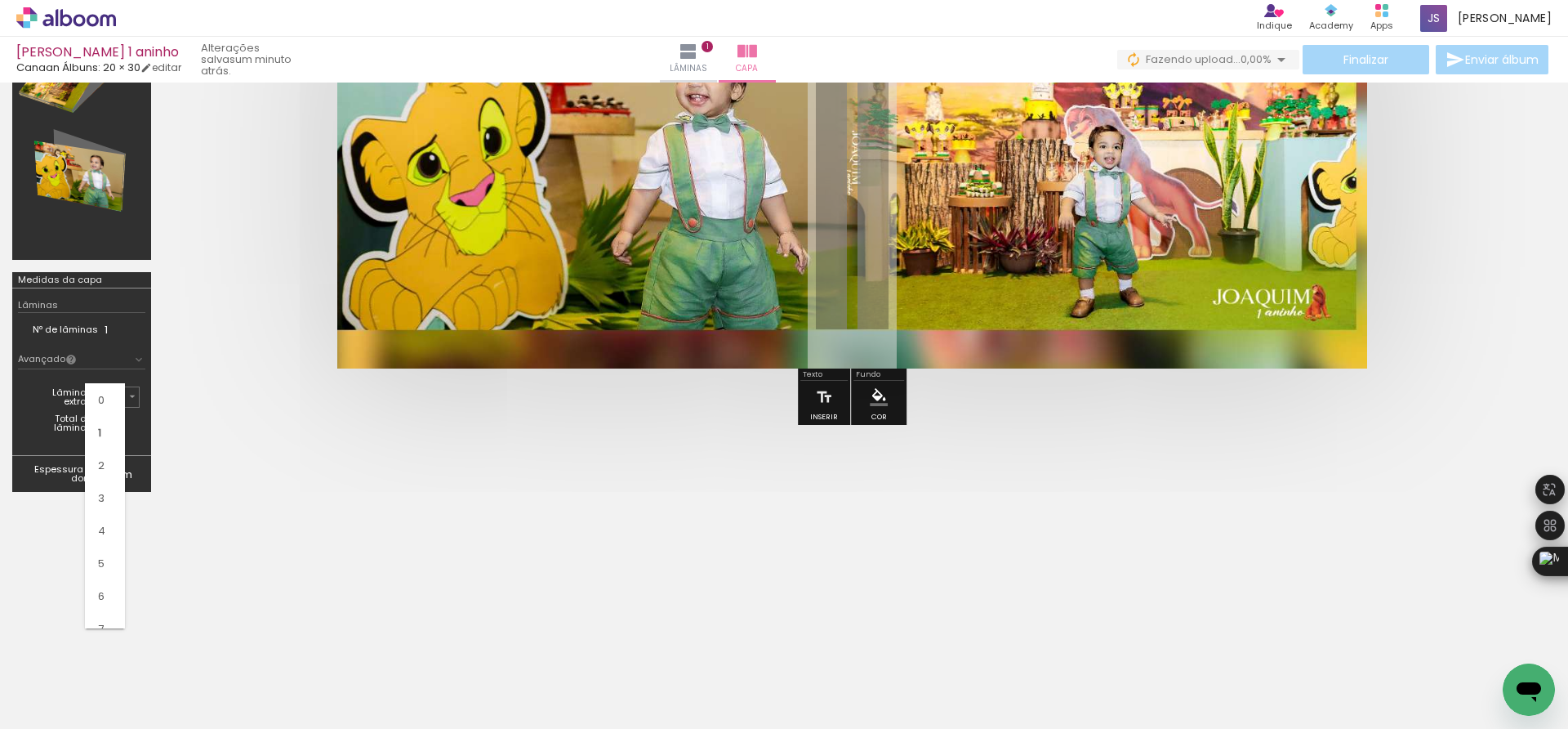
type input "0"
click at [103, 477] on td "Espessura do dorso" at bounding box center [61, 474] width 86 height 25
click at [110, 483] on td "5mm" at bounding box center [124, 474] width 41 height 25
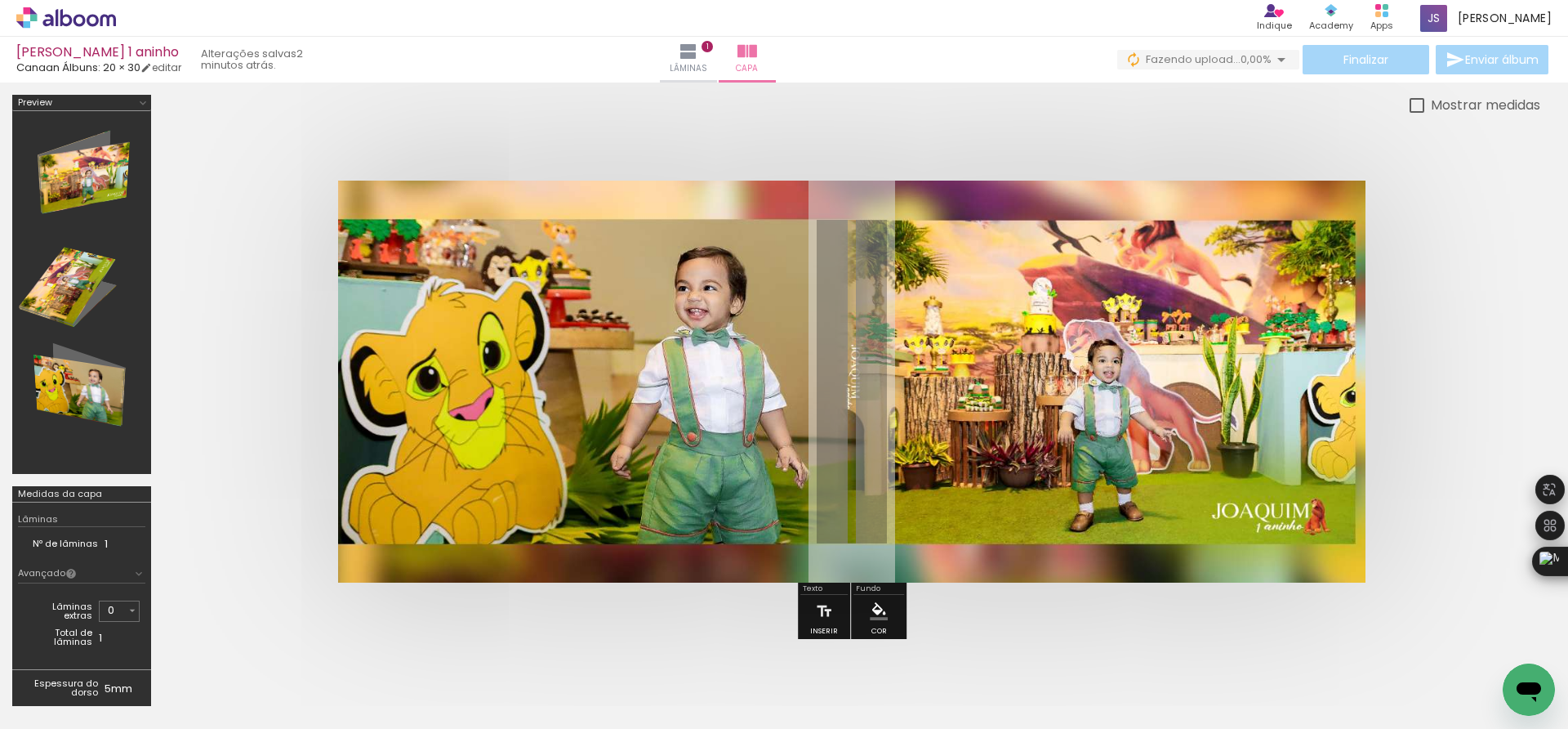
scroll to position [170, 0]
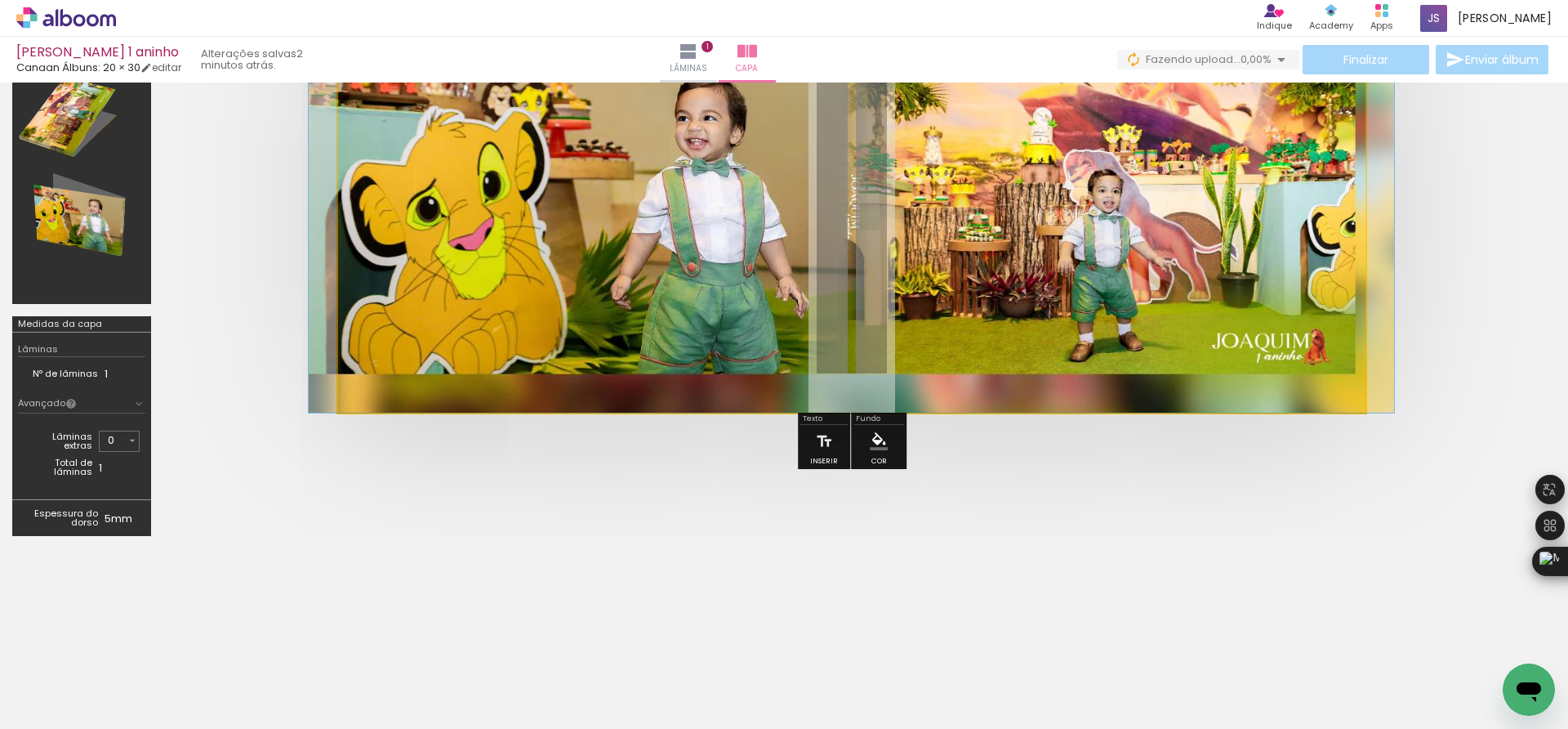
click at [799, 312] on quentale-photo at bounding box center [852, 211] width 1028 height 402
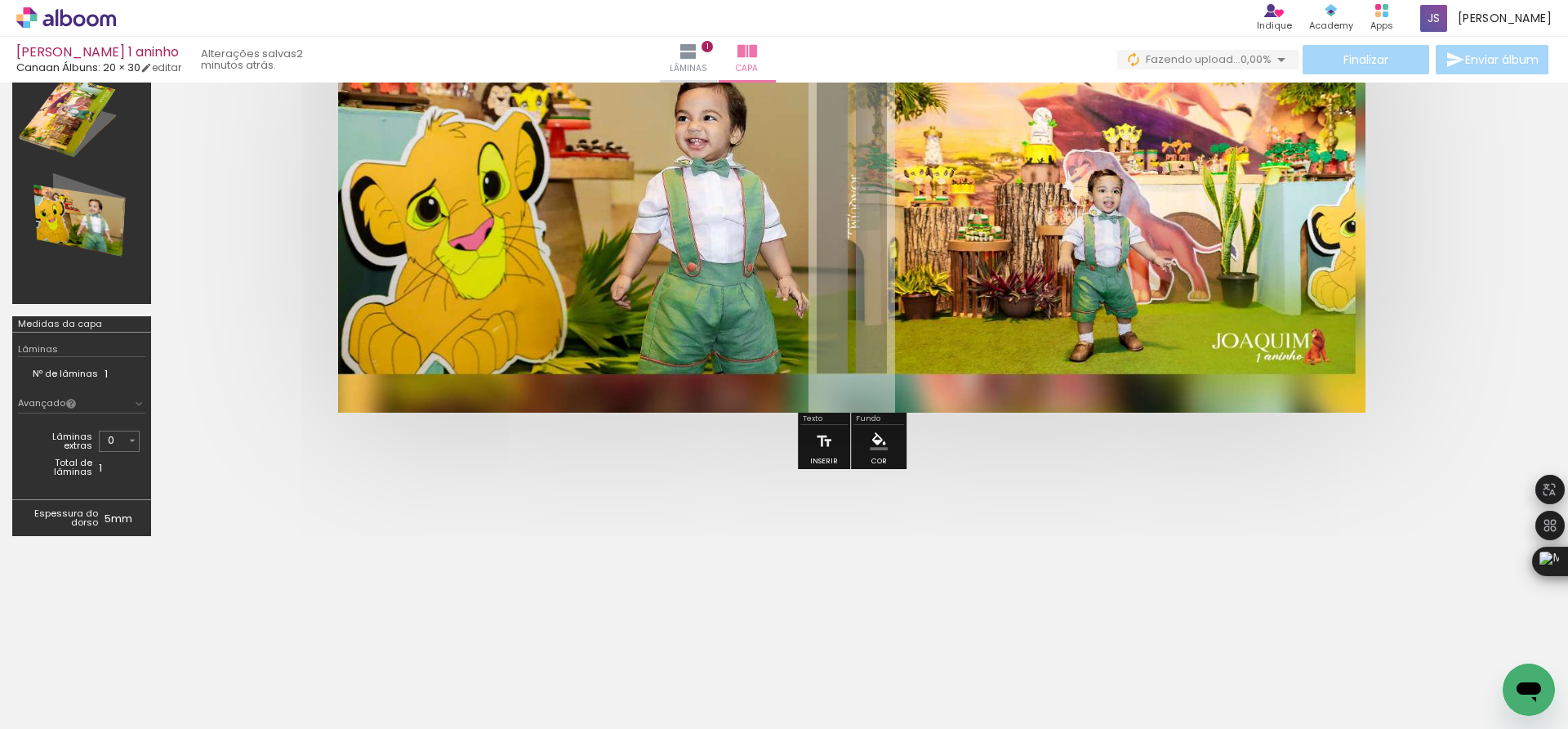
click at [1163, 483] on quentale-cover-editor at bounding box center [851, 237] width 1377 height 624
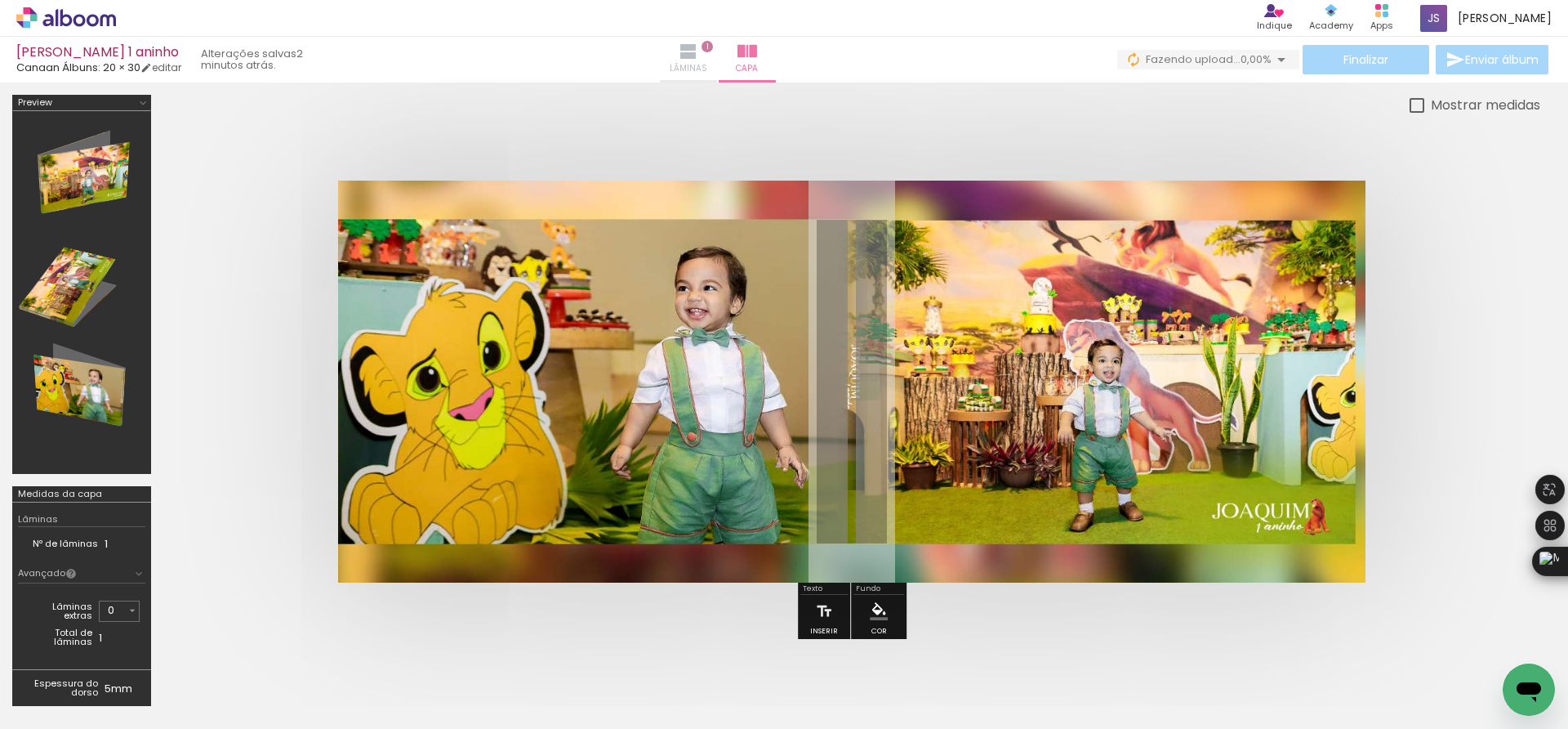
click at [708, 66] on span "Lâminas" at bounding box center [689, 69] width 38 height 15
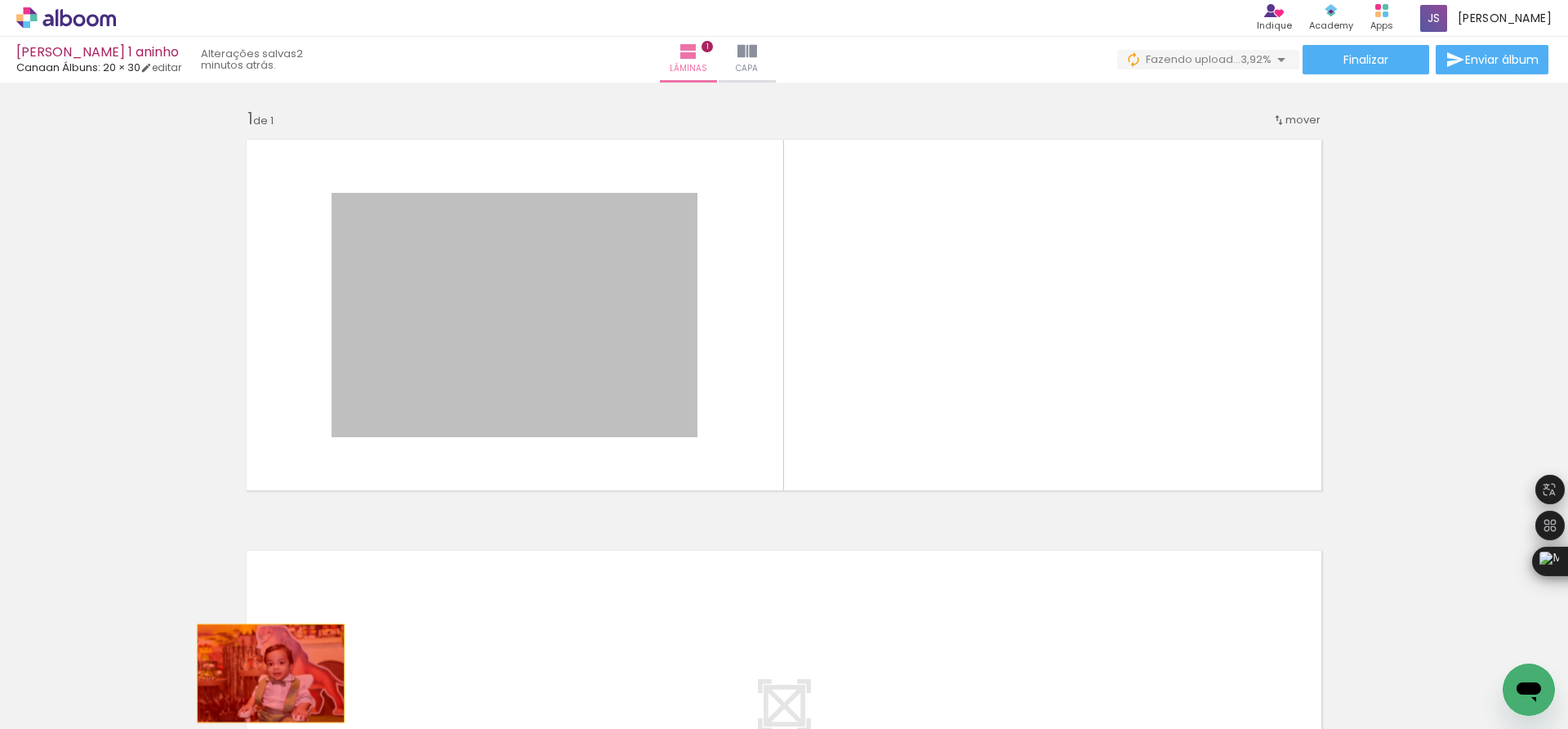
drag, startPoint x: 525, startPoint y: 350, endPoint x: 263, endPoint y: 673, distance: 415.9
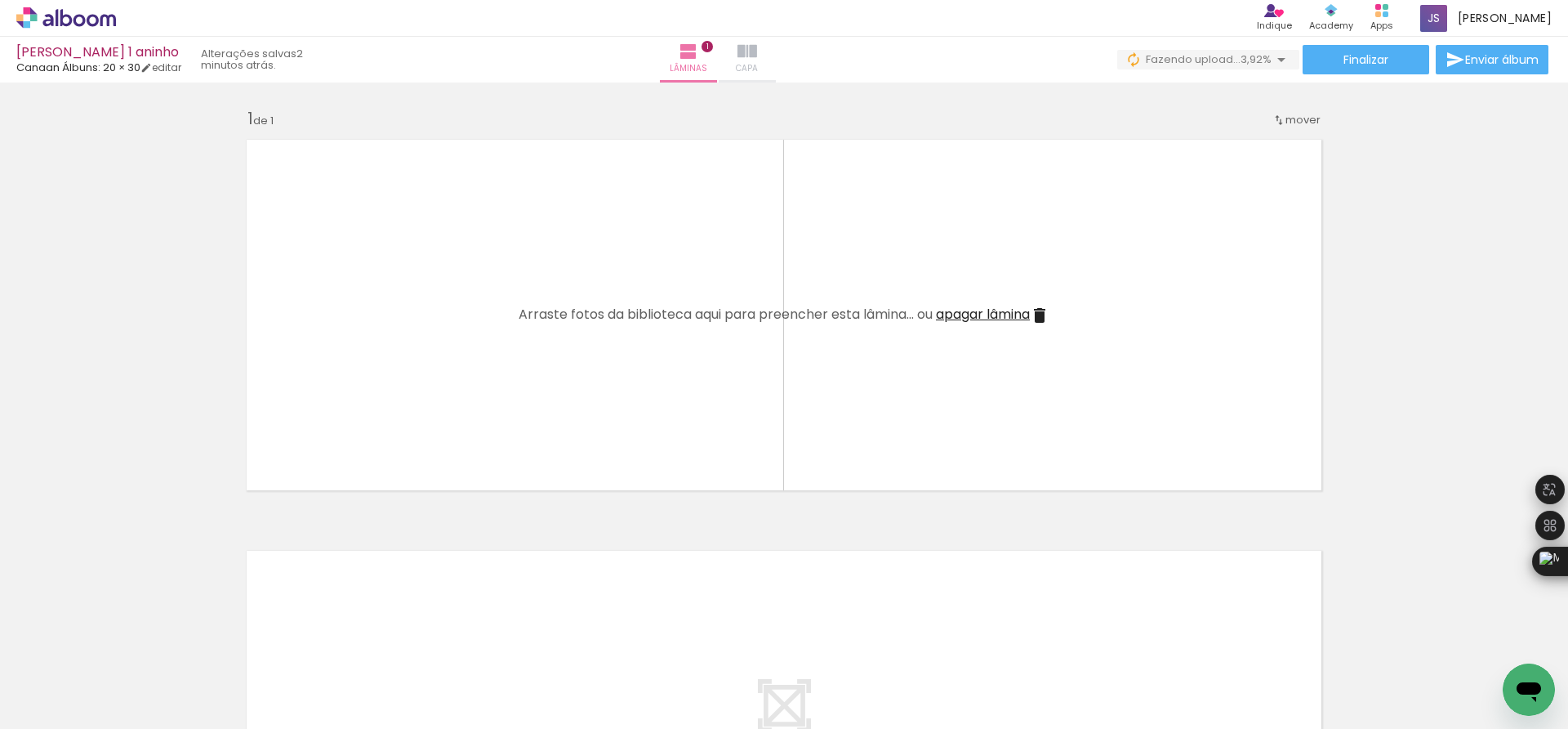
click at [757, 60] on iron-icon at bounding box center [747, 51] width 20 height 20
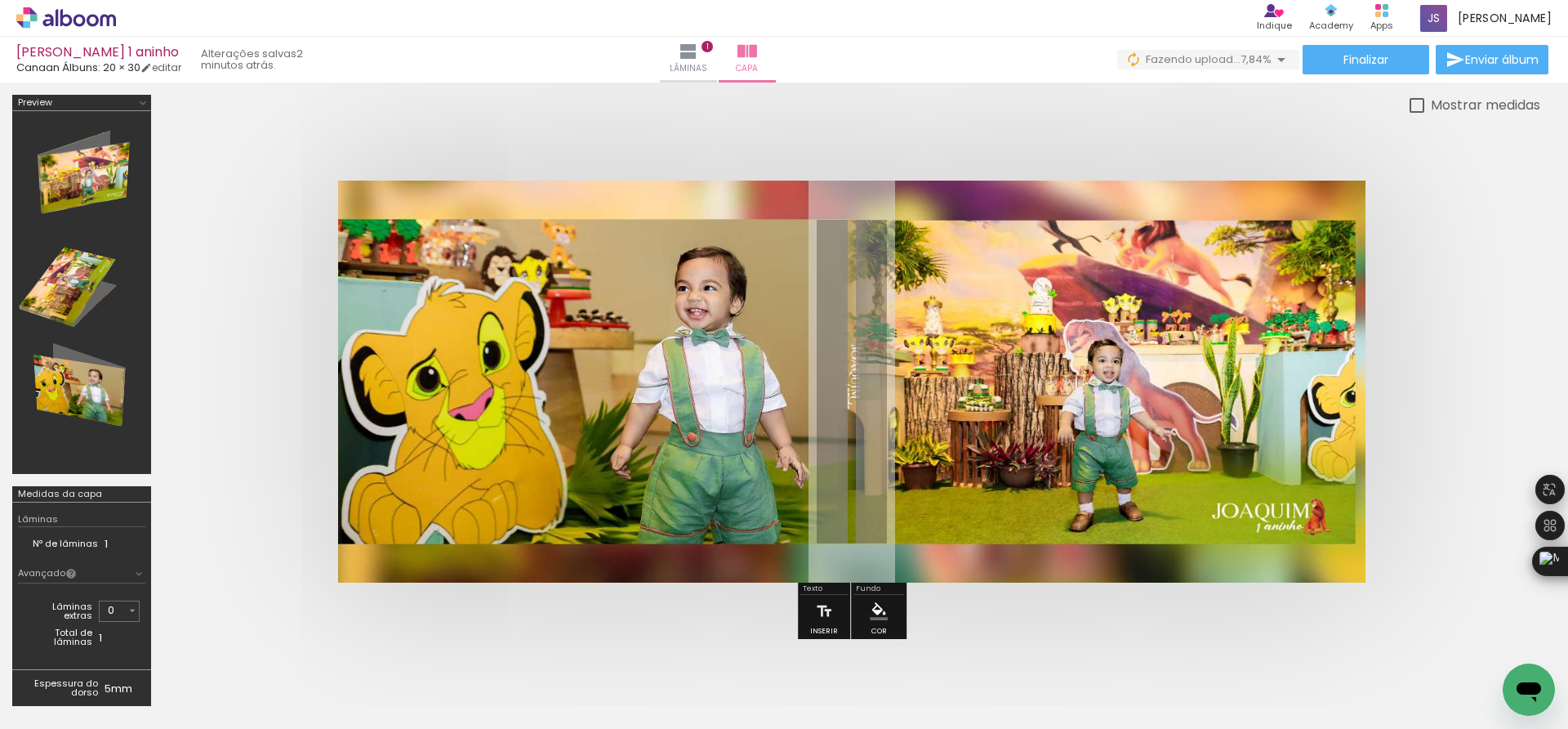
drag, startPoint x: 575, startPoint y: 222, endPoint x: 639, endPoint y: 252, distance: 70.7
type paper-slider "100"
click at [655, 246] on quentale-photo at bounding box center [852, 382] width 1028 height 402
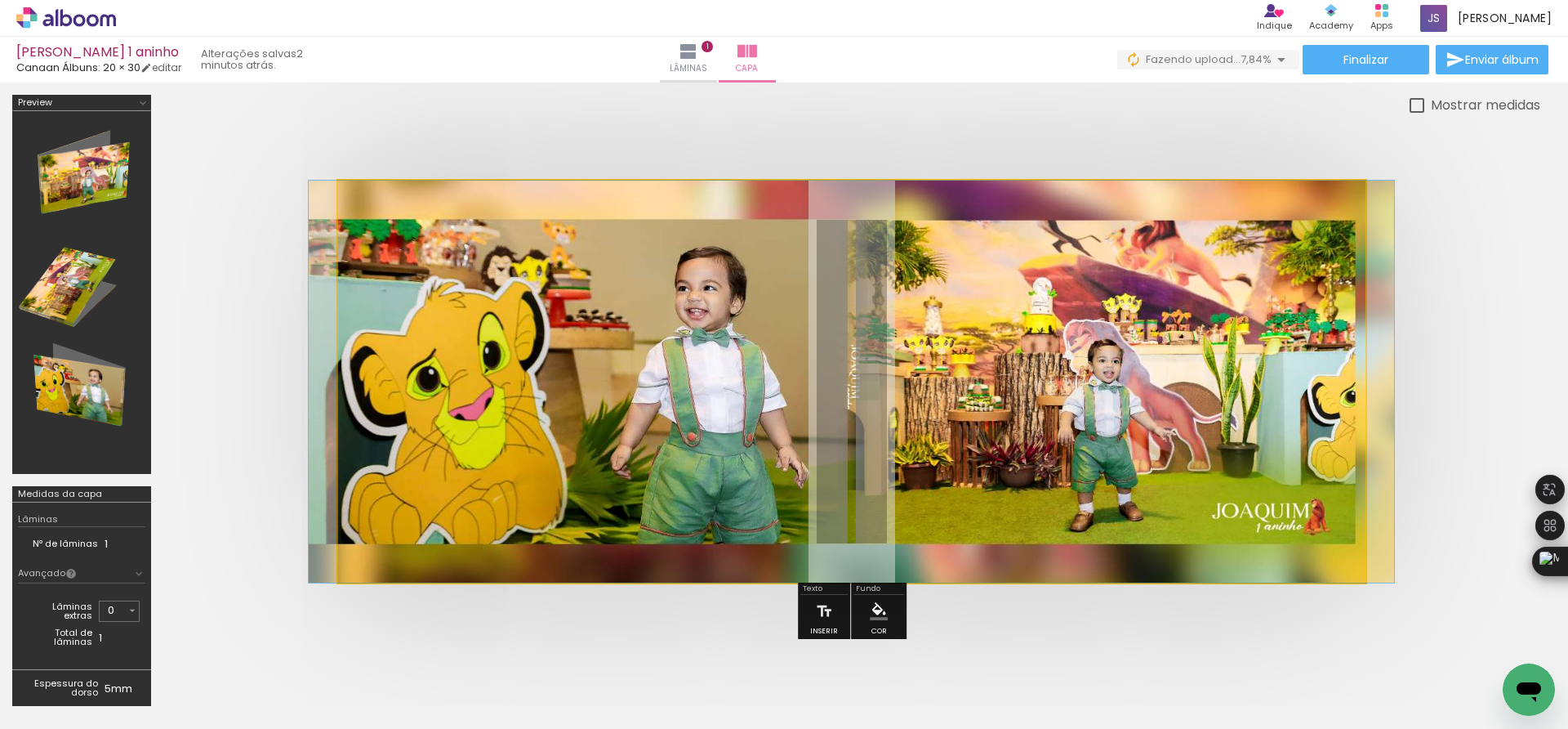
drag, startPoint x: 407, startPoint y: 228, endPoint x: 348, endPoint y: 228, distance: 59.0
type paper-slider "100"
click at [348, 228] on quentale-photo at bounding box center [852, 382] width 1028 height 402
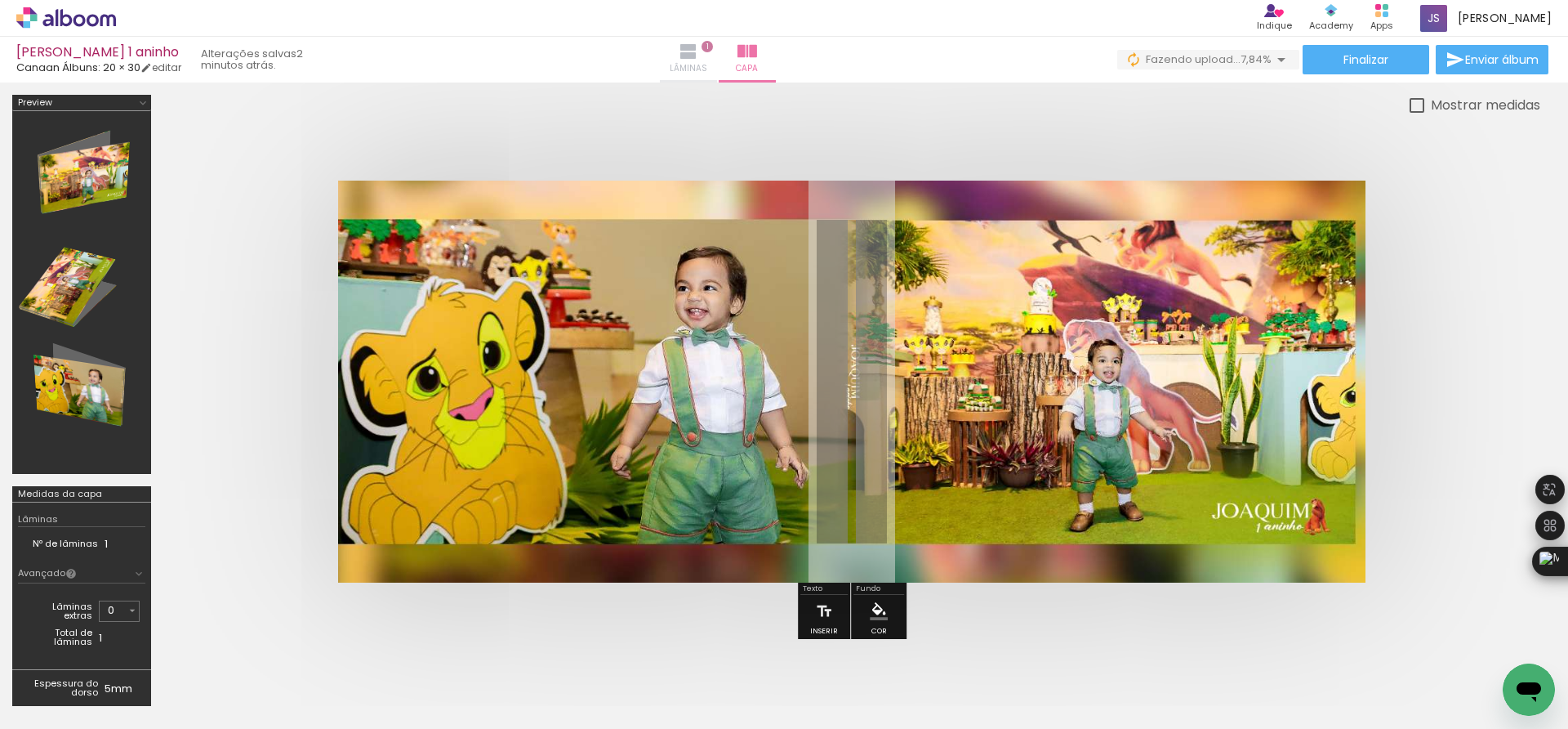
click at [708, 71] on span "Lâminas" at bounding box center [689, 69] width 38 height 15
